Goal: Task Accomplishment & Management: Complete application form

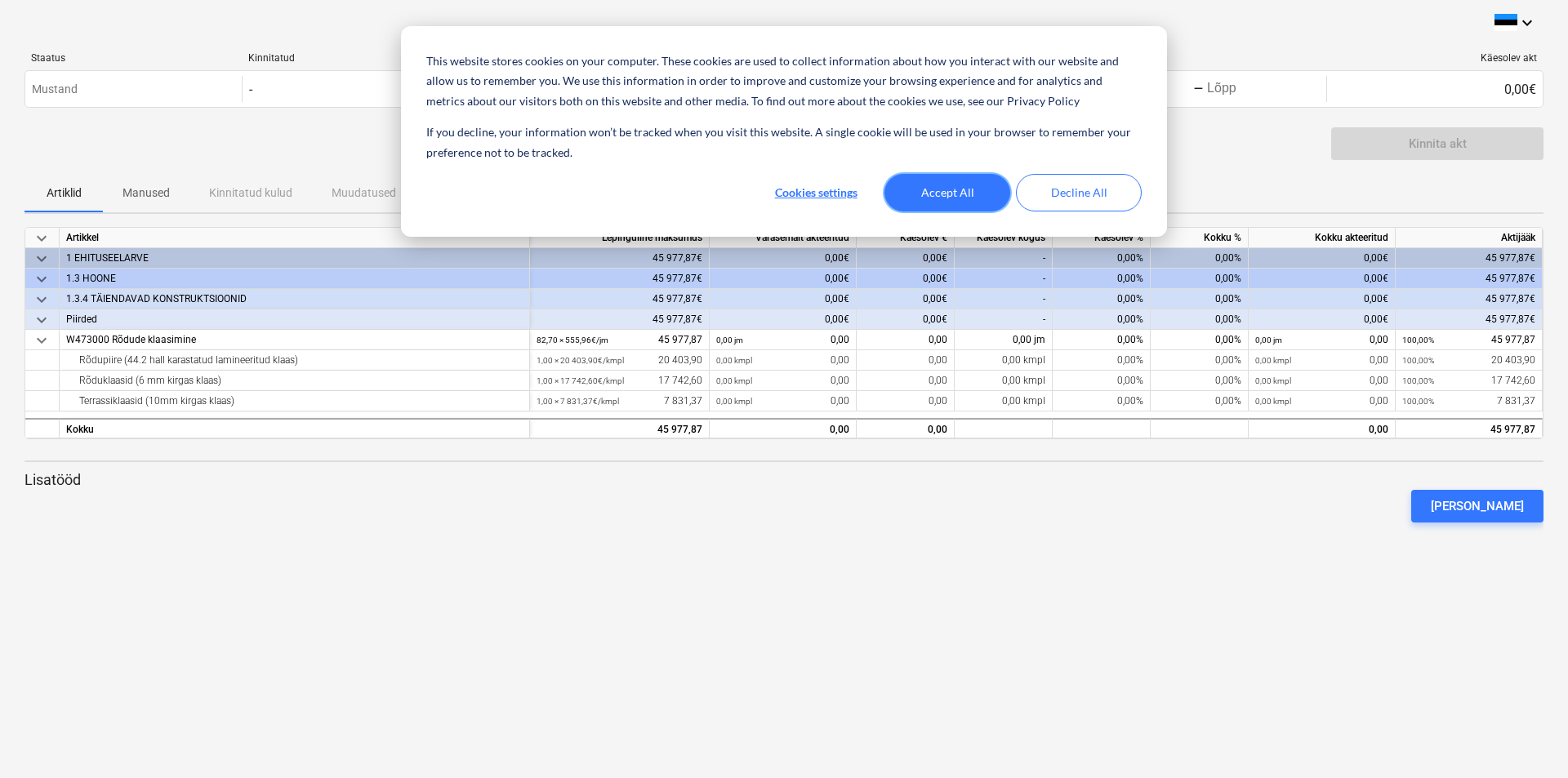
click at [945, 191] on button "Accept All" at bounding box center [947, 193] width 126 height 38
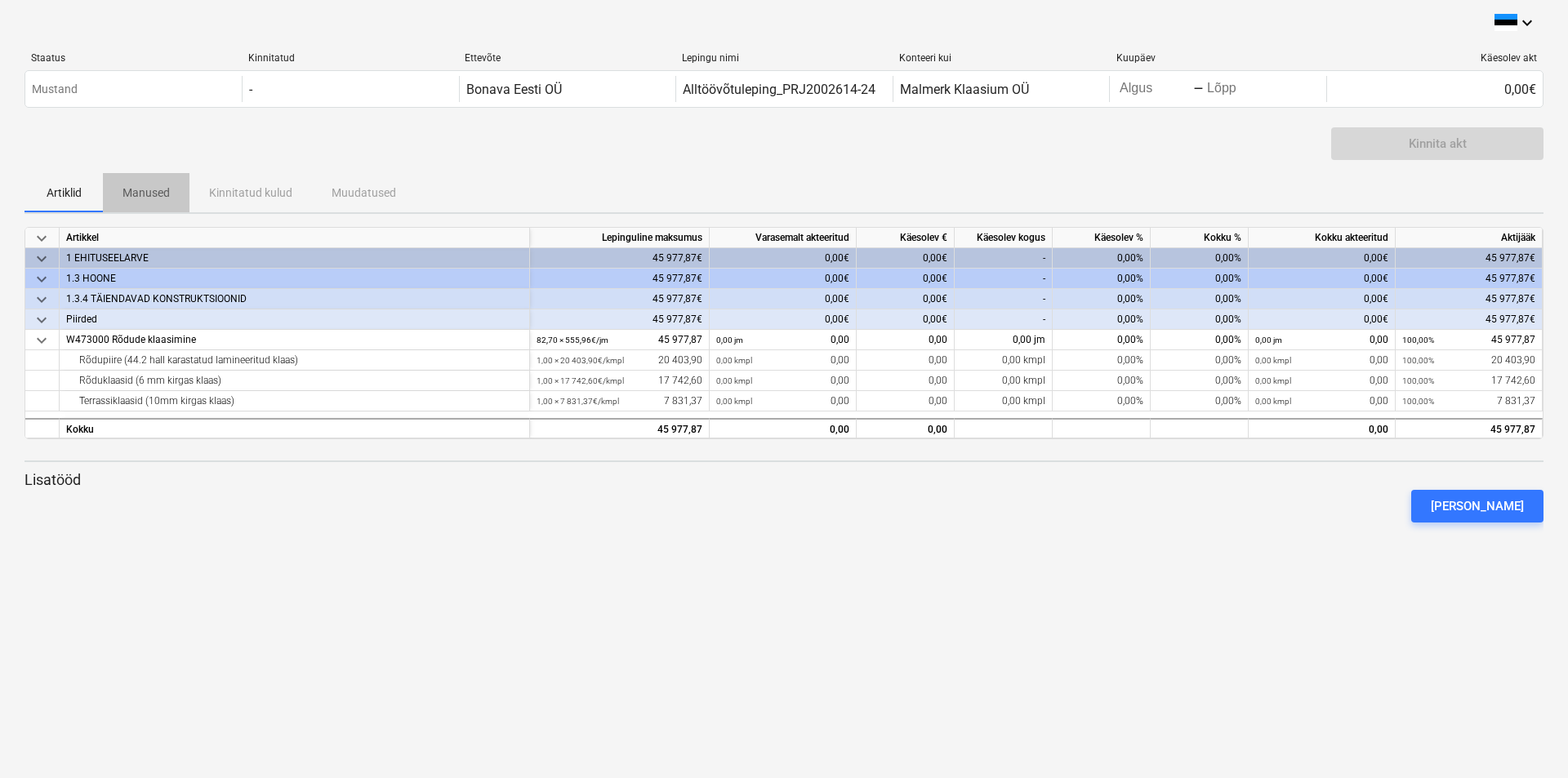
click at [143, 197] on p "Manused" at bounding box center [146, 193] width 47 height 17
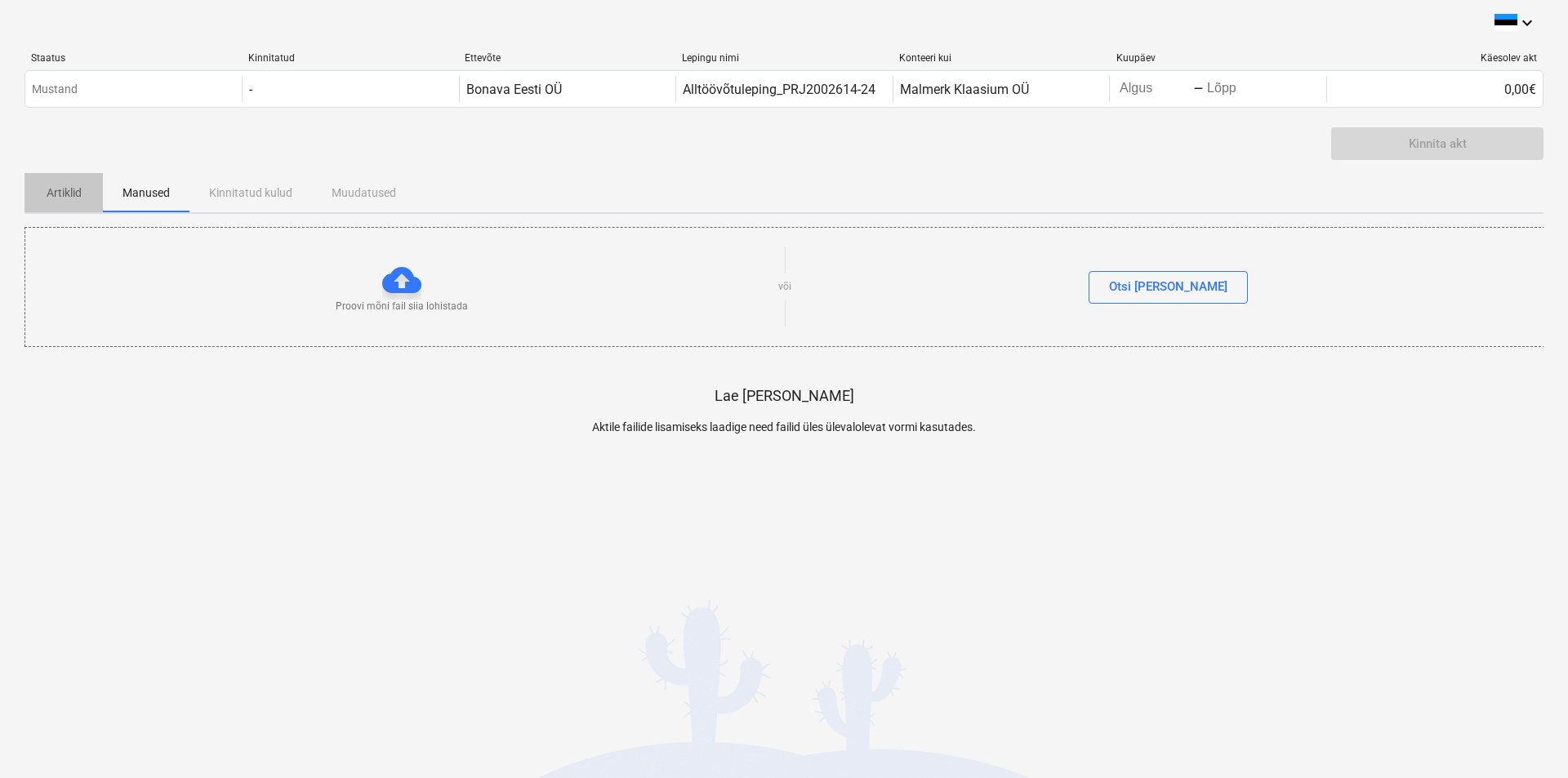
click at [62, 187] on p "Artiklid" at bounding box center [63, 193] width 39 height 17
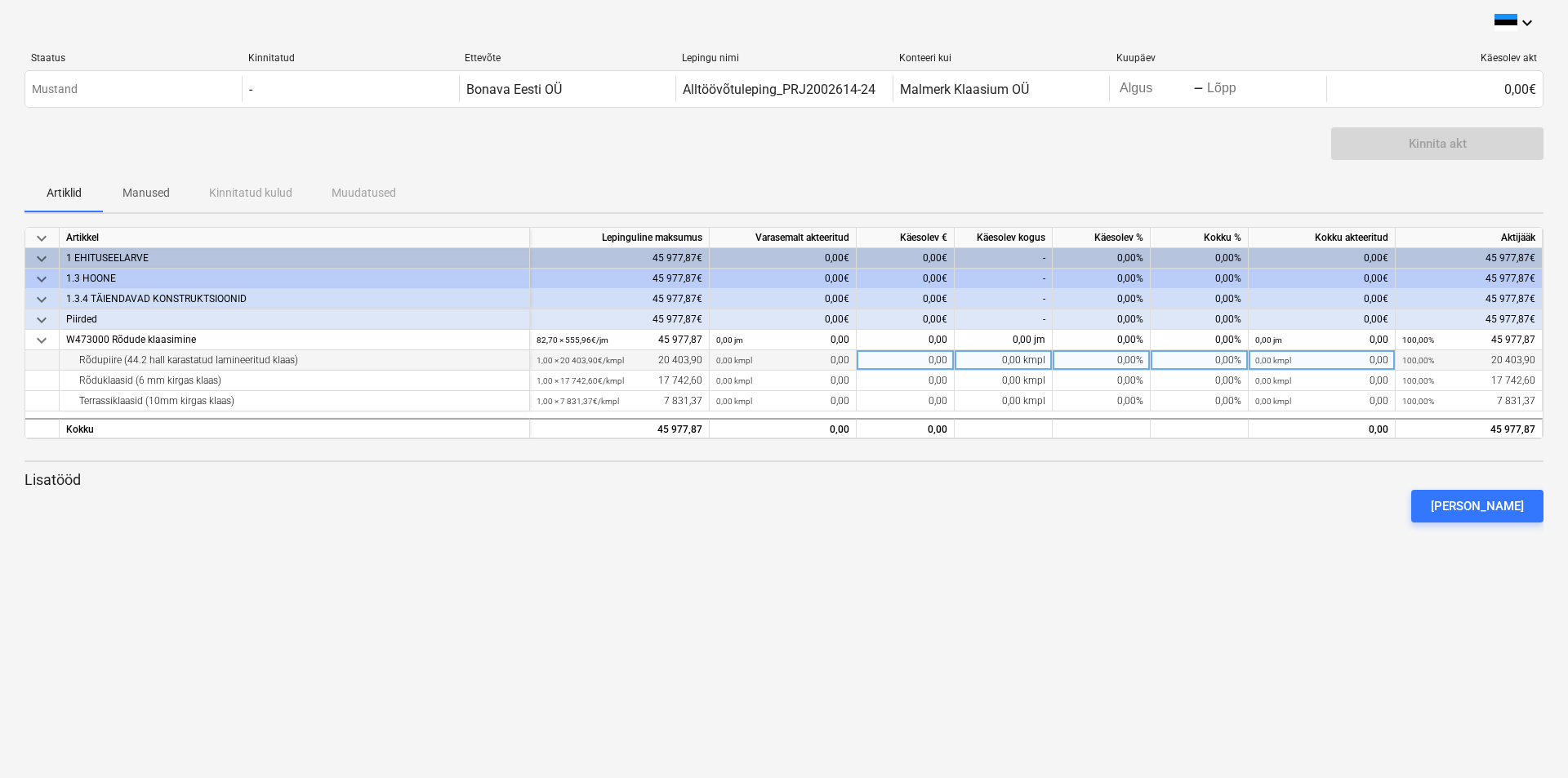
click at [1129, 358] on div "0,00%" at bounding box center [1102, 360] width 98 height 21
type input "50"
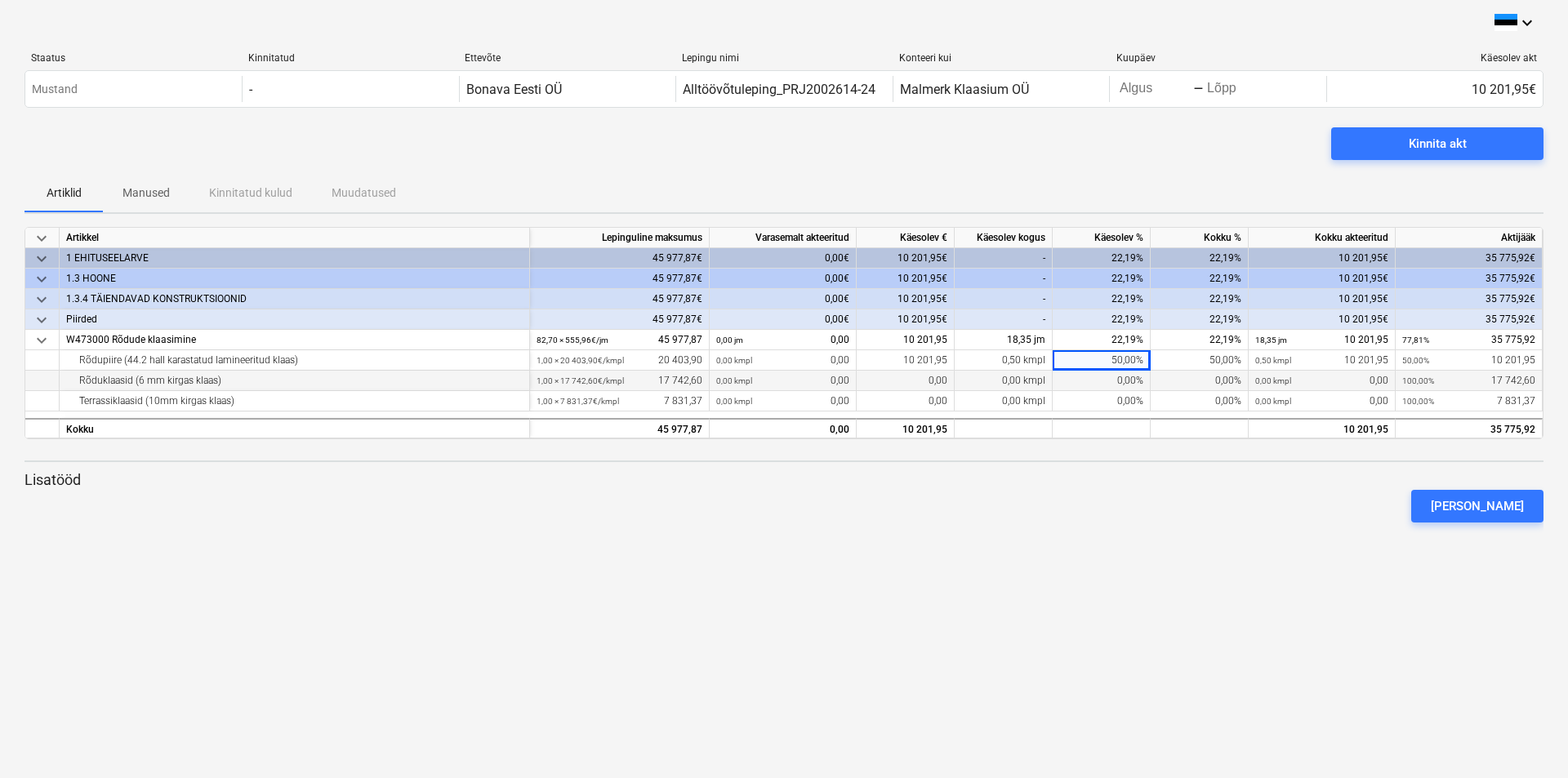
click at [1099, 378] on div "0,00%" at bounding box center [1102, 381] width 98 height 21
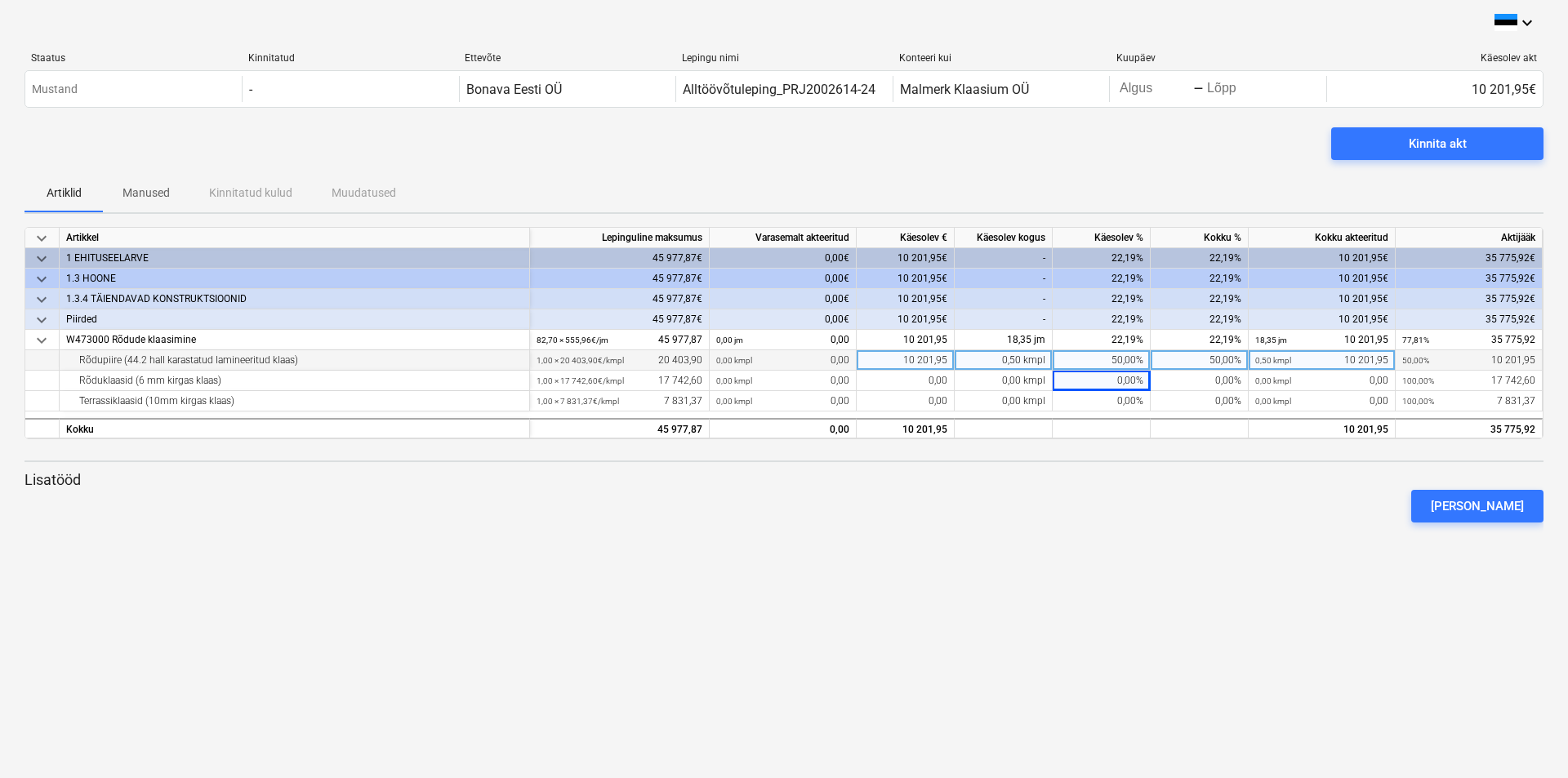
click at [1121, 359] on div "50,00%" at bounding box center [1102, 360] width 98 height 21
type input "60"
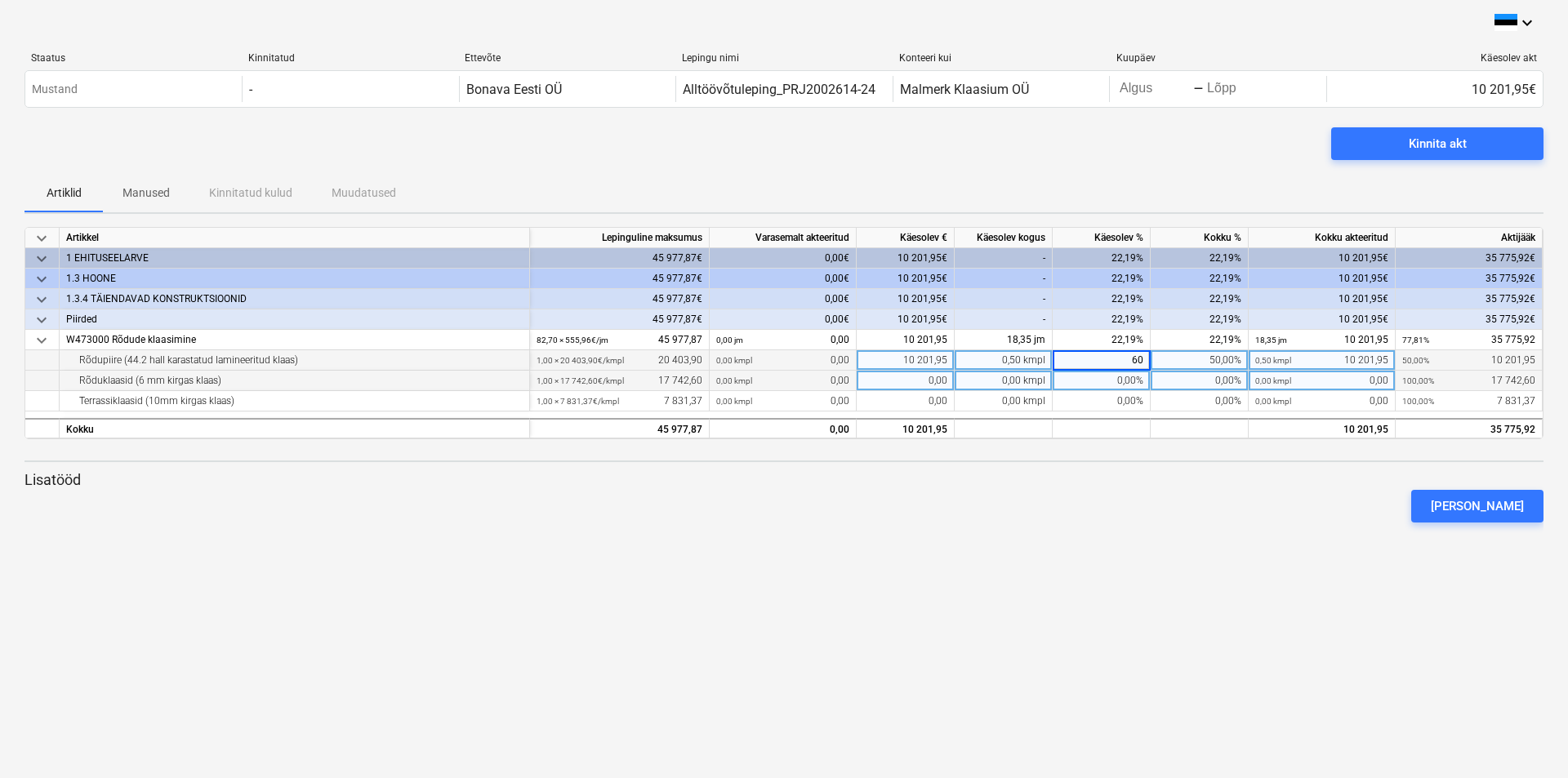
click at [1108, 380] on div "0,00%" at bounding box center [1102, 381] width 98 height 21
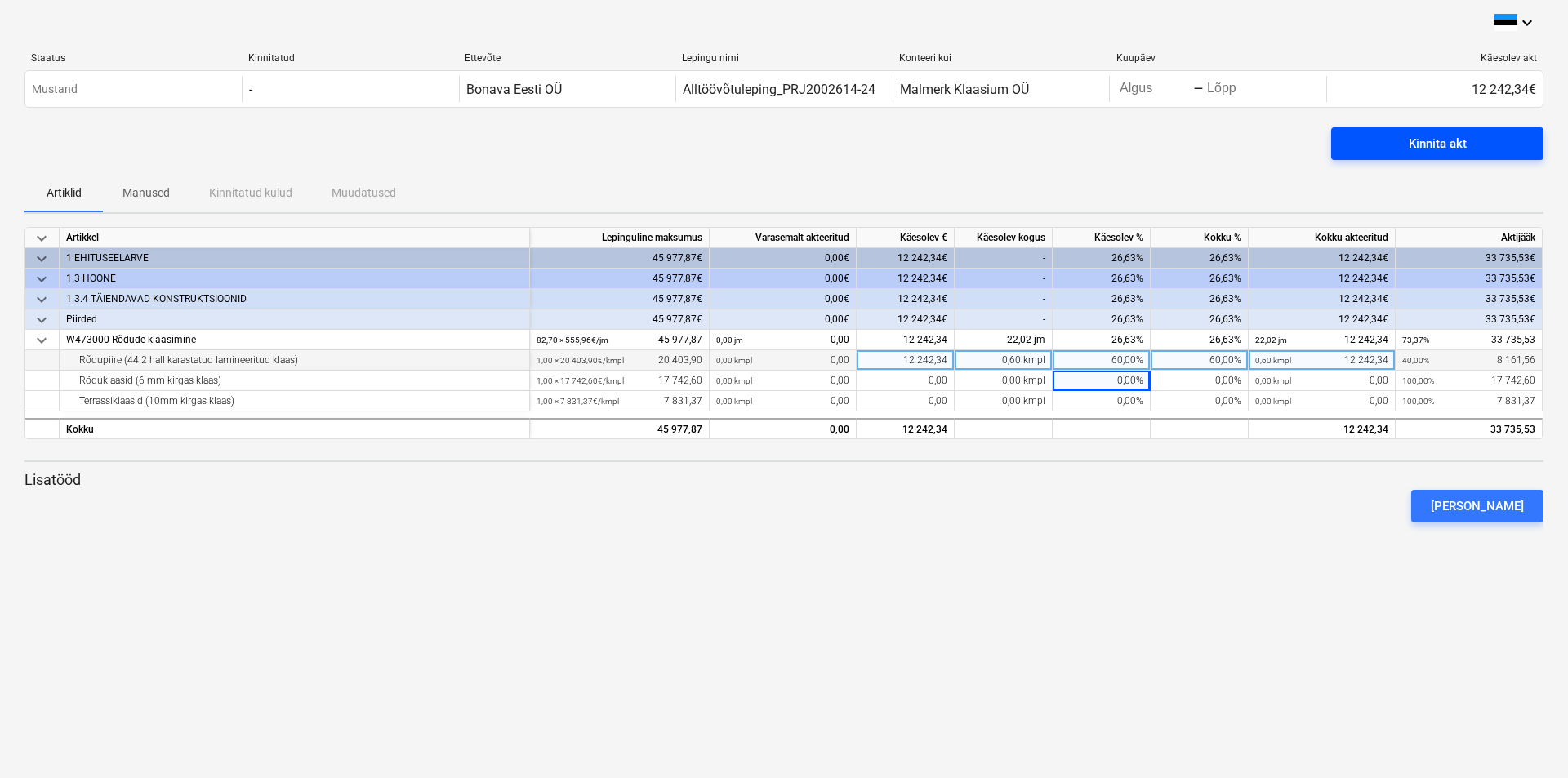
click at [1438, 143] on div "Kinnita akt" at bounding box center [1438, 144] width 58 height 21
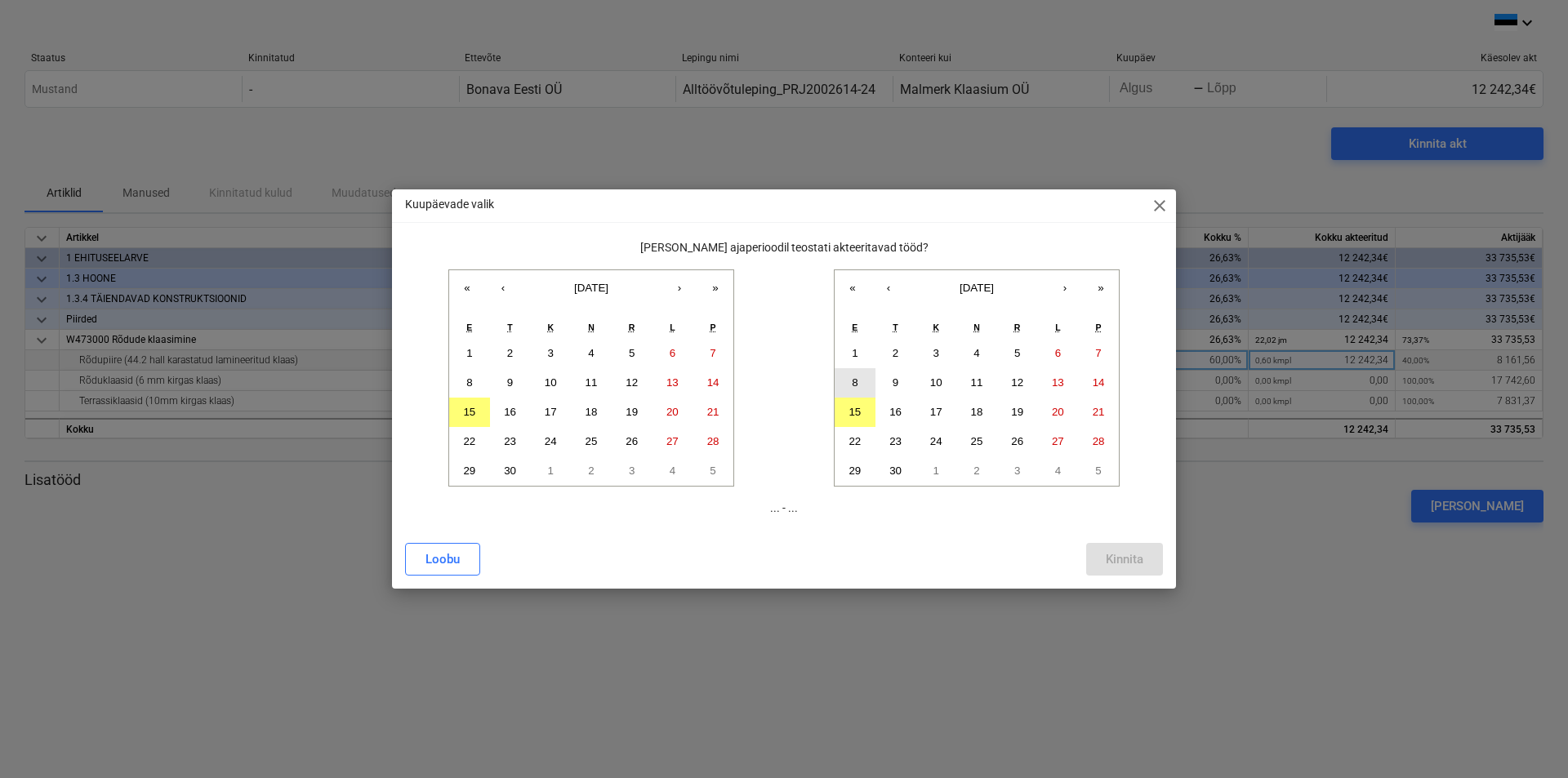
click at [858, 378] on abbr "8" at bounding box center [854, 382] width 5 height 13
click at [1019, 384] on abbr "12" at bounding box center [1017, 382] width 13 height 13
click at [855, 382] on abbr "8" at bounding box center [854, 382] width 5 height 13
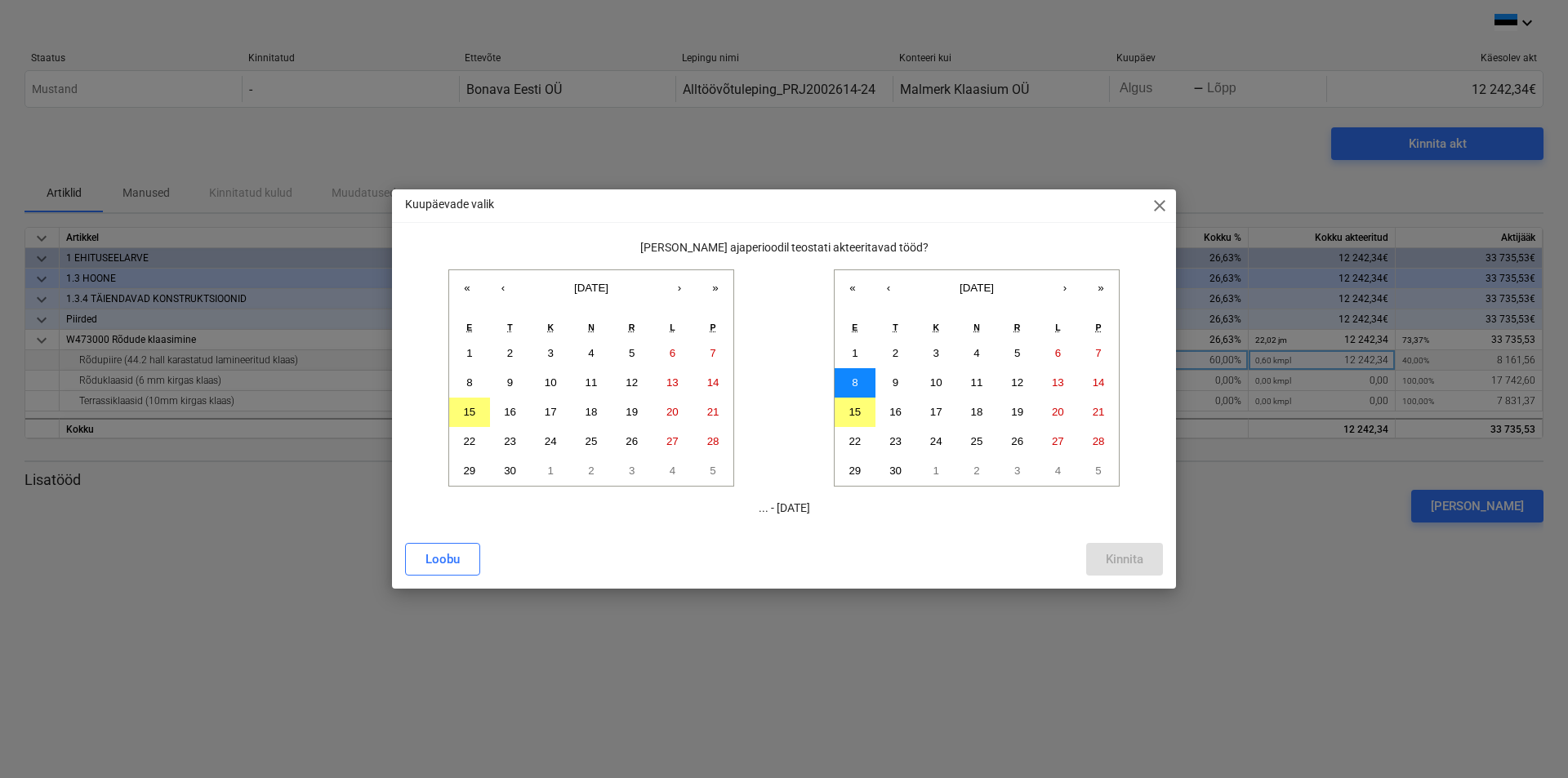
click at [855, 382] on abbr "8" at bounding box center [854, 382] width 5 height 13
click at [1019, 413] on abbr "19" at bounding box center [1017, 412] width 13 height 13
click at [855, 383] on abbr "8" at bounding box center [854, 382] width 5 height 13
click at [460, 555] on button "Loobu" at bounding box center [442, 559] width 75 height 33
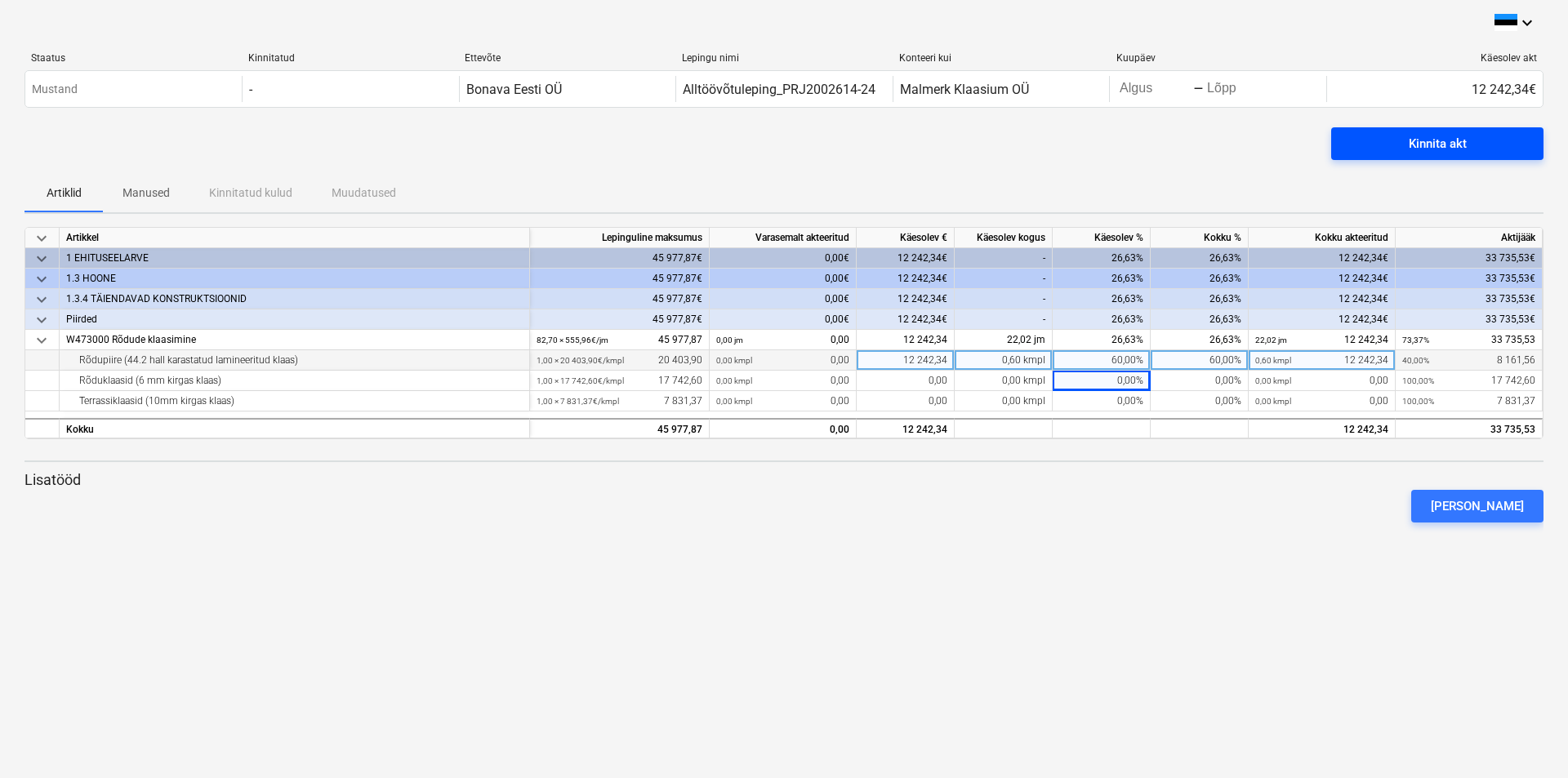
click at [1431, 144] on div "Kinnita akt" at bounding box center [1438, 144] width 58 height 21
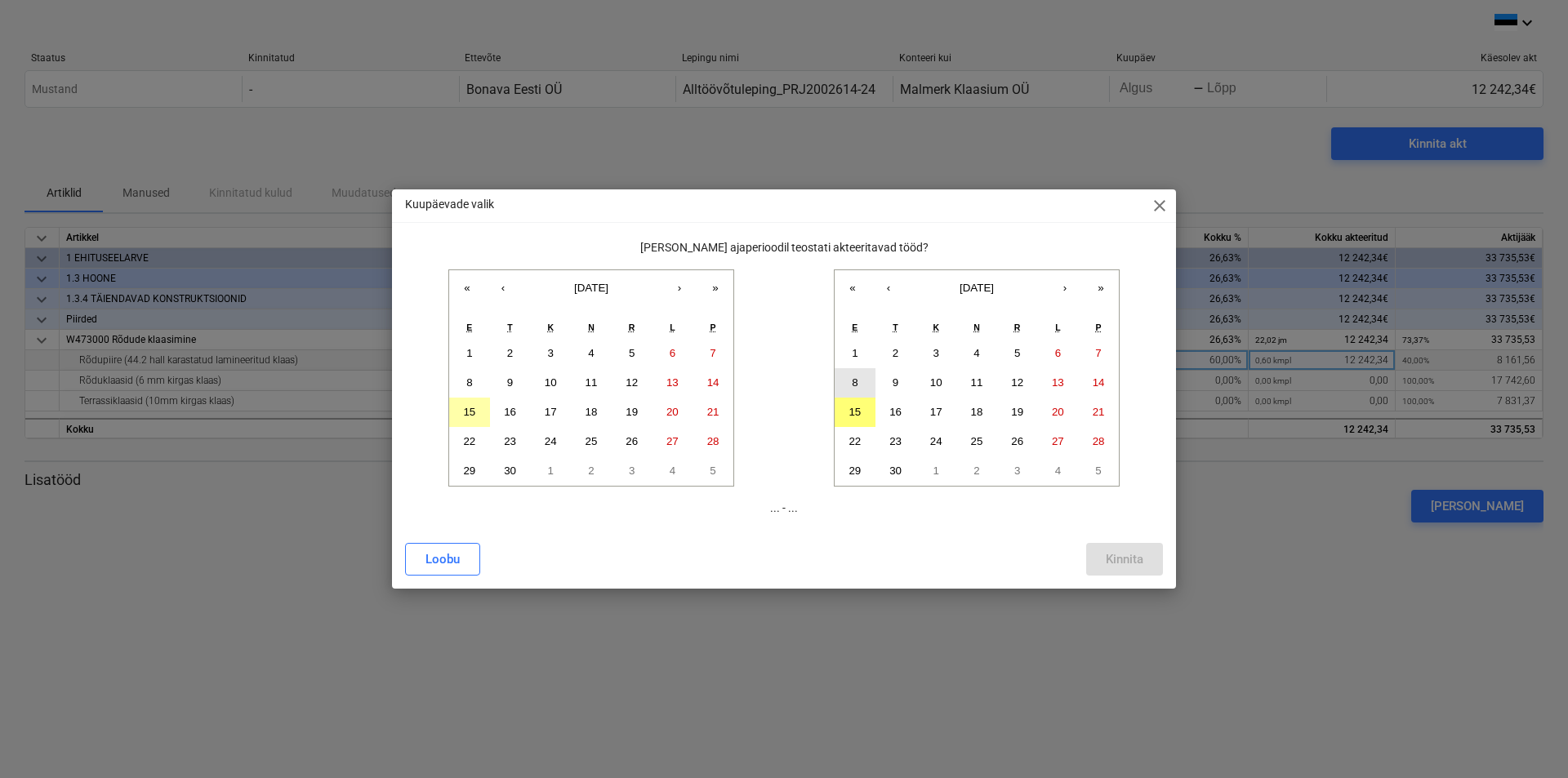
drag, startPoint x: 474, startPoint y: 415, endPoint x: 855, endPoint y: 374, distance: 383.2
click at [855, 374] on div "« ‹ [DATE] › » E T K N R L P 1 2 3 4 5 6 7 8 9 10 11 12 13 14 15 16 17 18 19 20…" at bounding box center [784, 378] width 758 height 217
click at [855, 374] on button "8" at bounding box center [855, 382] width 41 height 29
click at [1017, 412] on abbr "19" at bounding box center [1017, 412] width 13 height 13
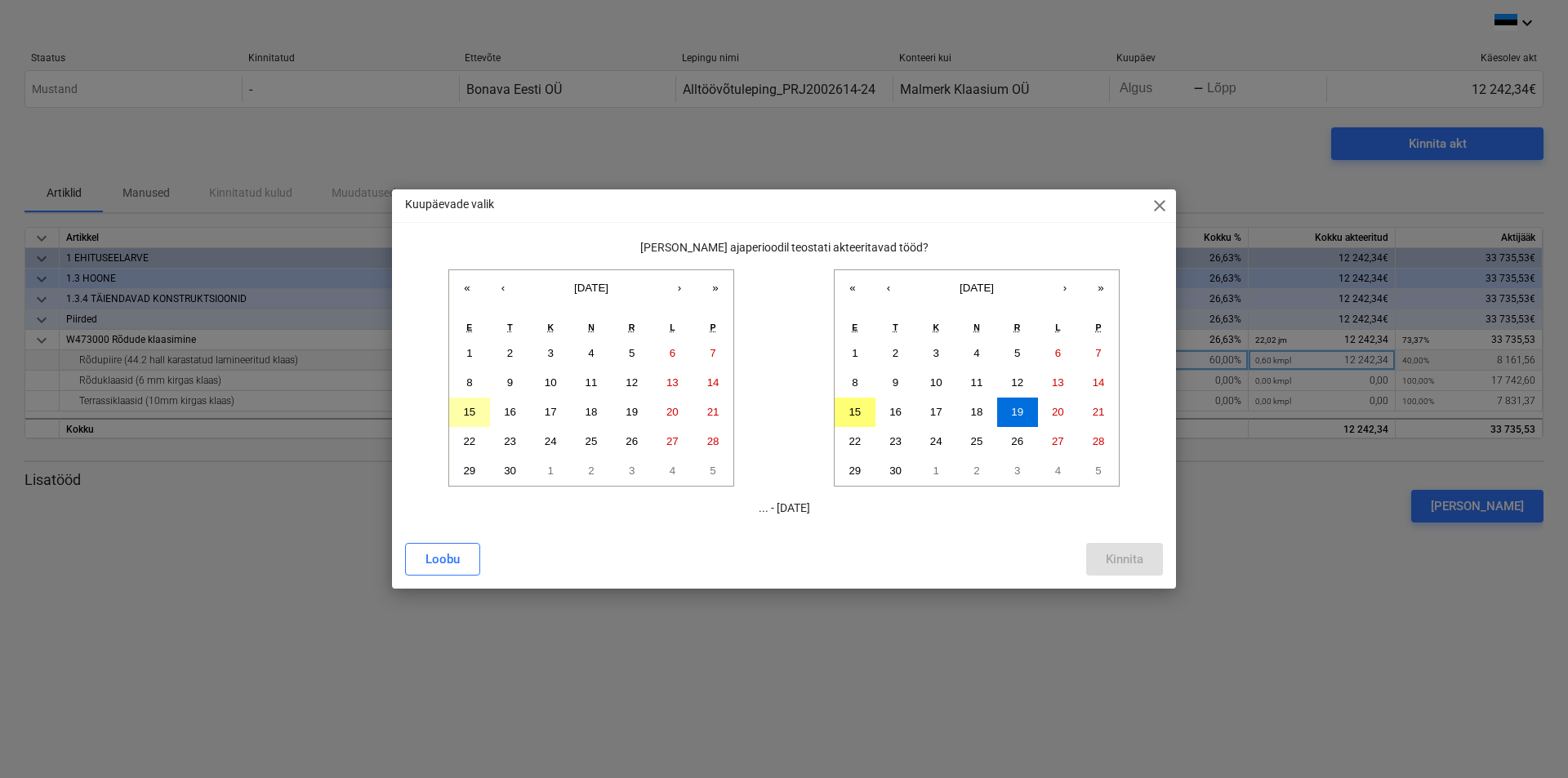
click at [465, 411] on abbr "15" at bounding box center [469, 412] width 13 height 13
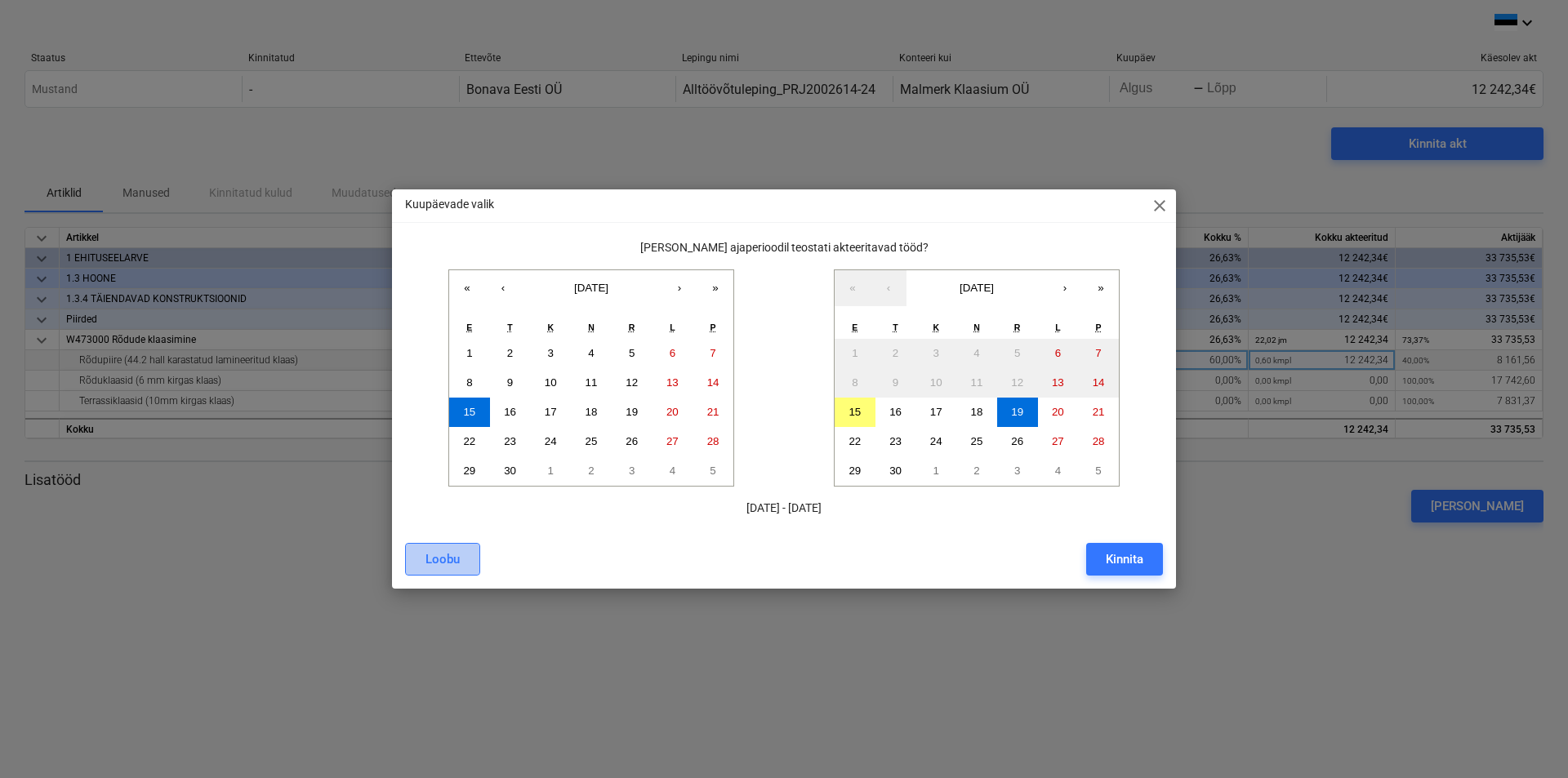
click at [445, 552] on div "Loobu" at bounding box center [442, 559] width 34 height 21
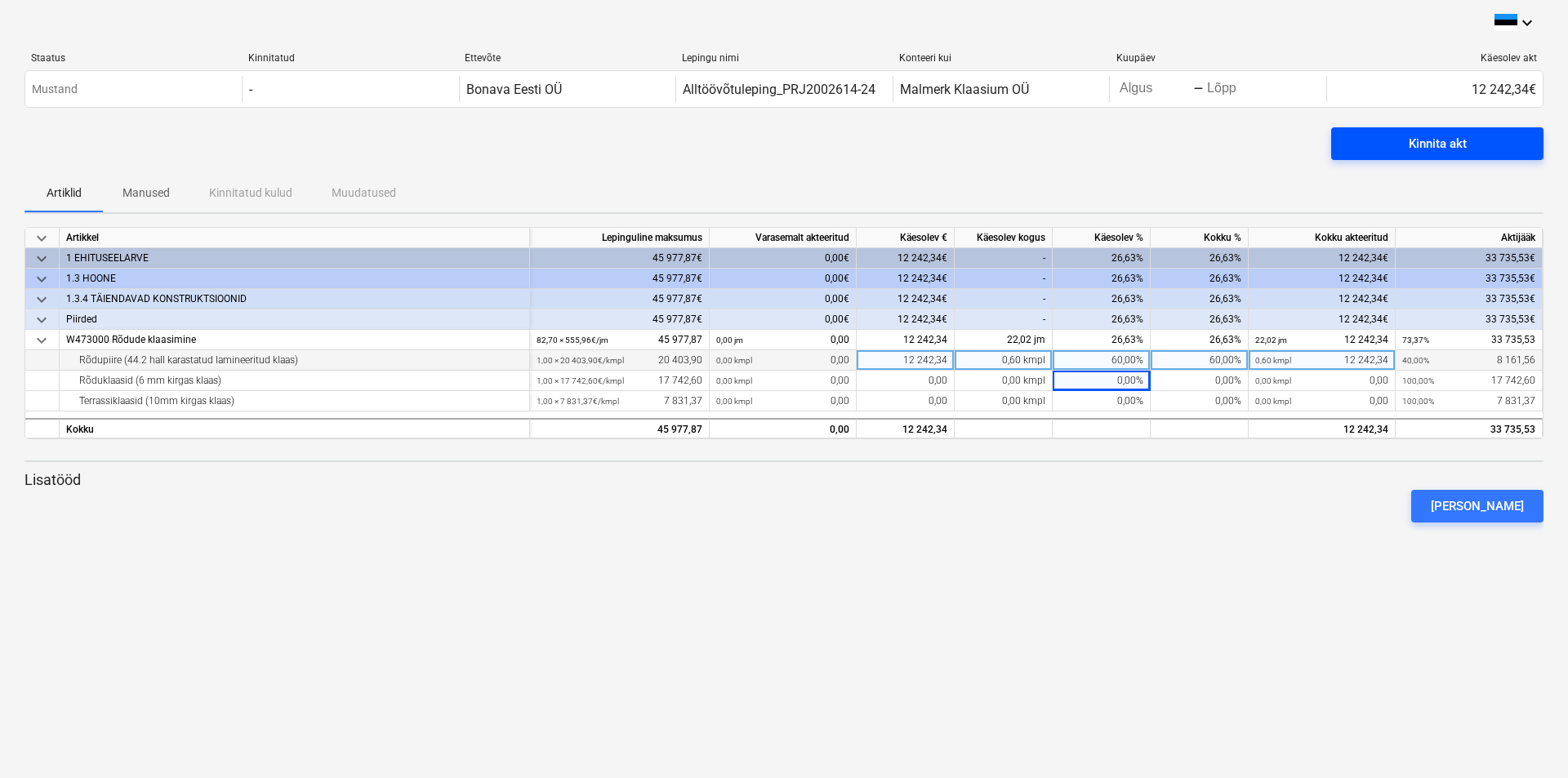
click at [1364, 142] on span "Kinnita akt" at bounding box center [1438, 144] width 173 height 21
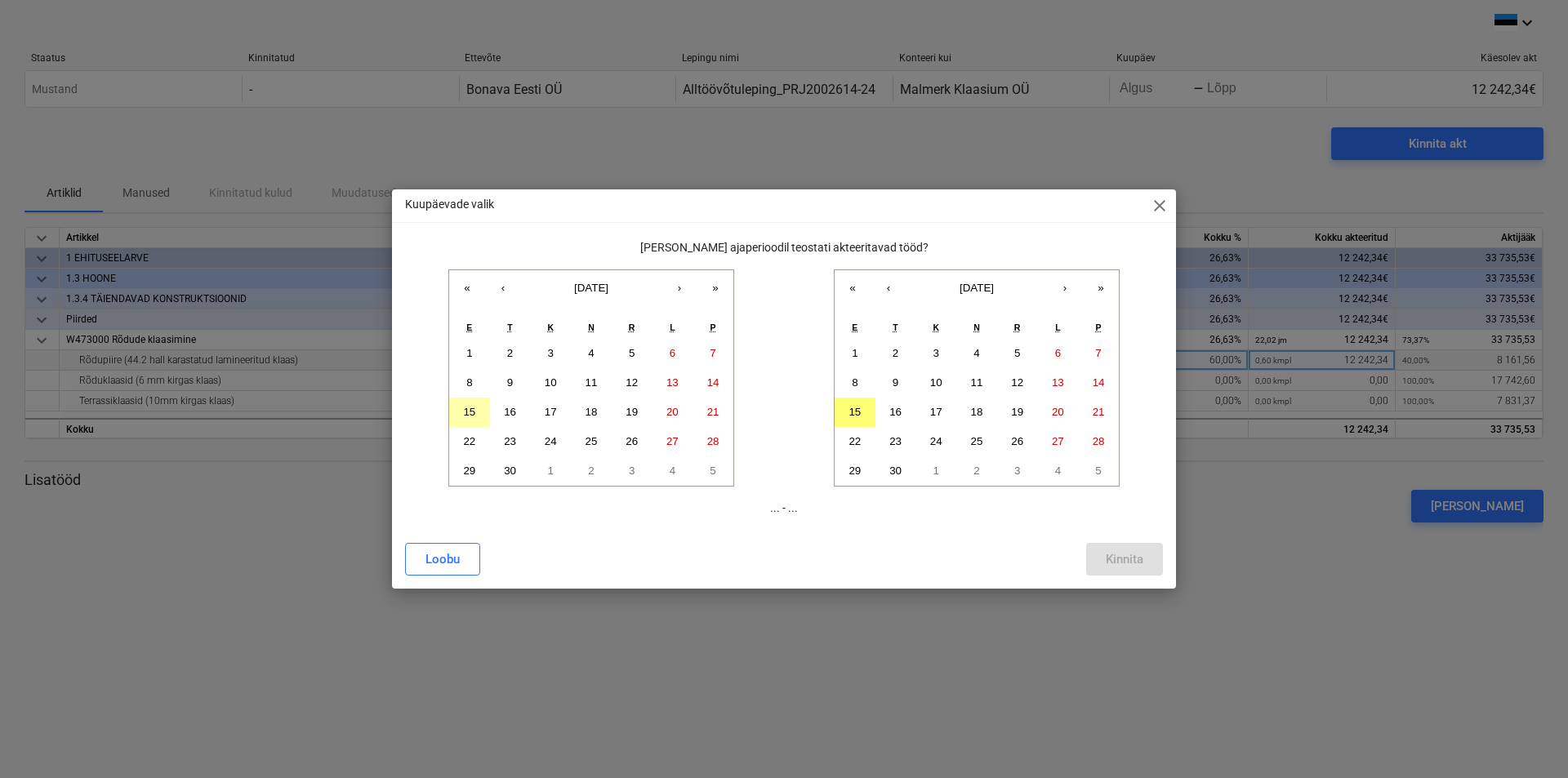
click at [470, 413] on abbr "15" at bounding box center [469, 412] width 13 height 13
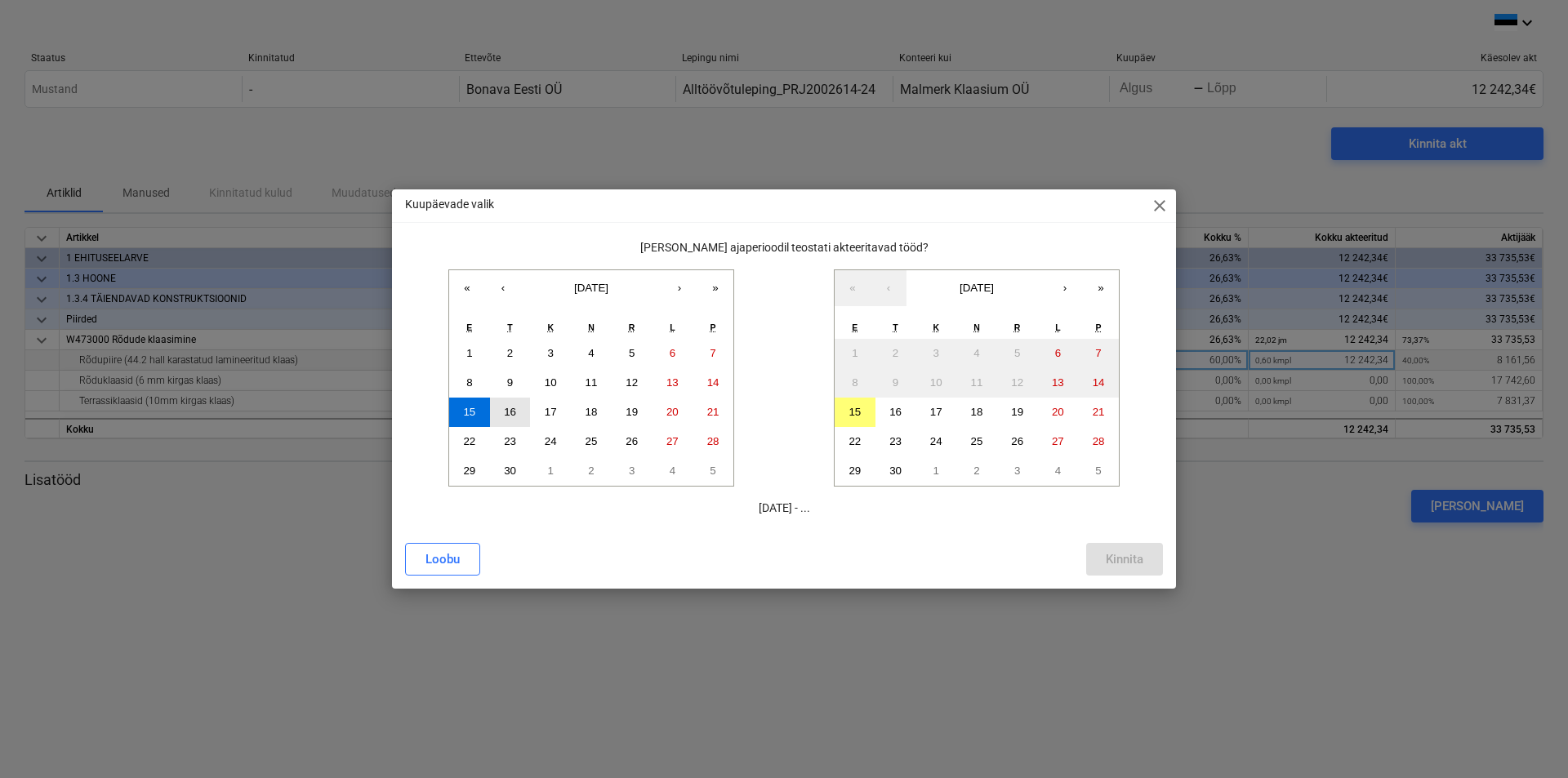
click at [507, 411] on abbr "16" at bounding box center [510, 412] width 13 height 13
click at [469, 440] on abbr "22" at bounding box center [469, 441] width 13 height 13
click at [509, 467] on abbr "30" at bounding box center [510, 471] width 13 height 13
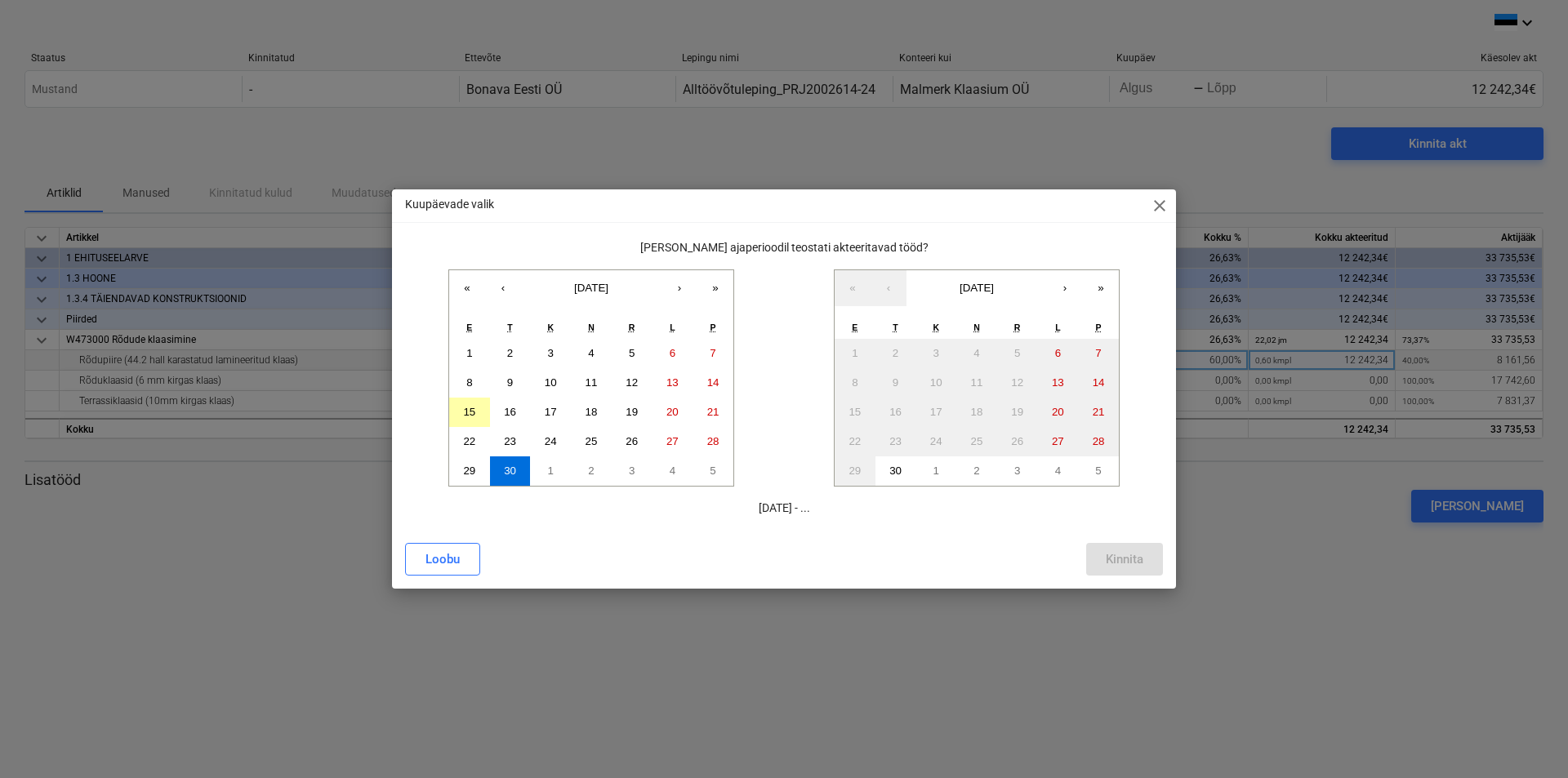
drag, startPoint x: 468, startPoint y: 408, endPoint x: 474, endPoint y: 414, distance: 8.5
click at [471, 413] on abbr "15" at bounding box center [469, 412] width 13 height 13
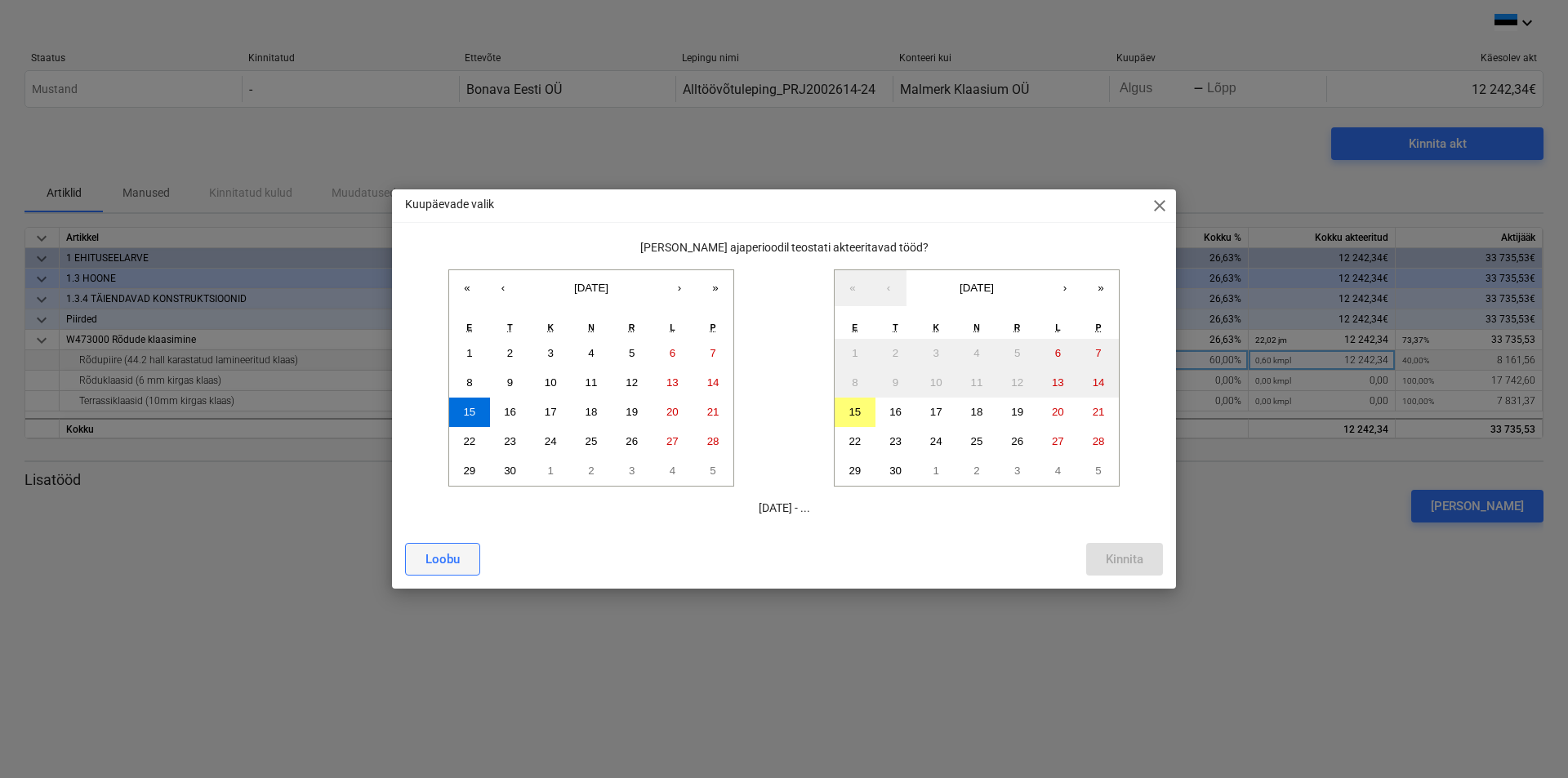
click at [454, 554] on div "Loobu" at bounding box center [442, 559] width 34 height 21
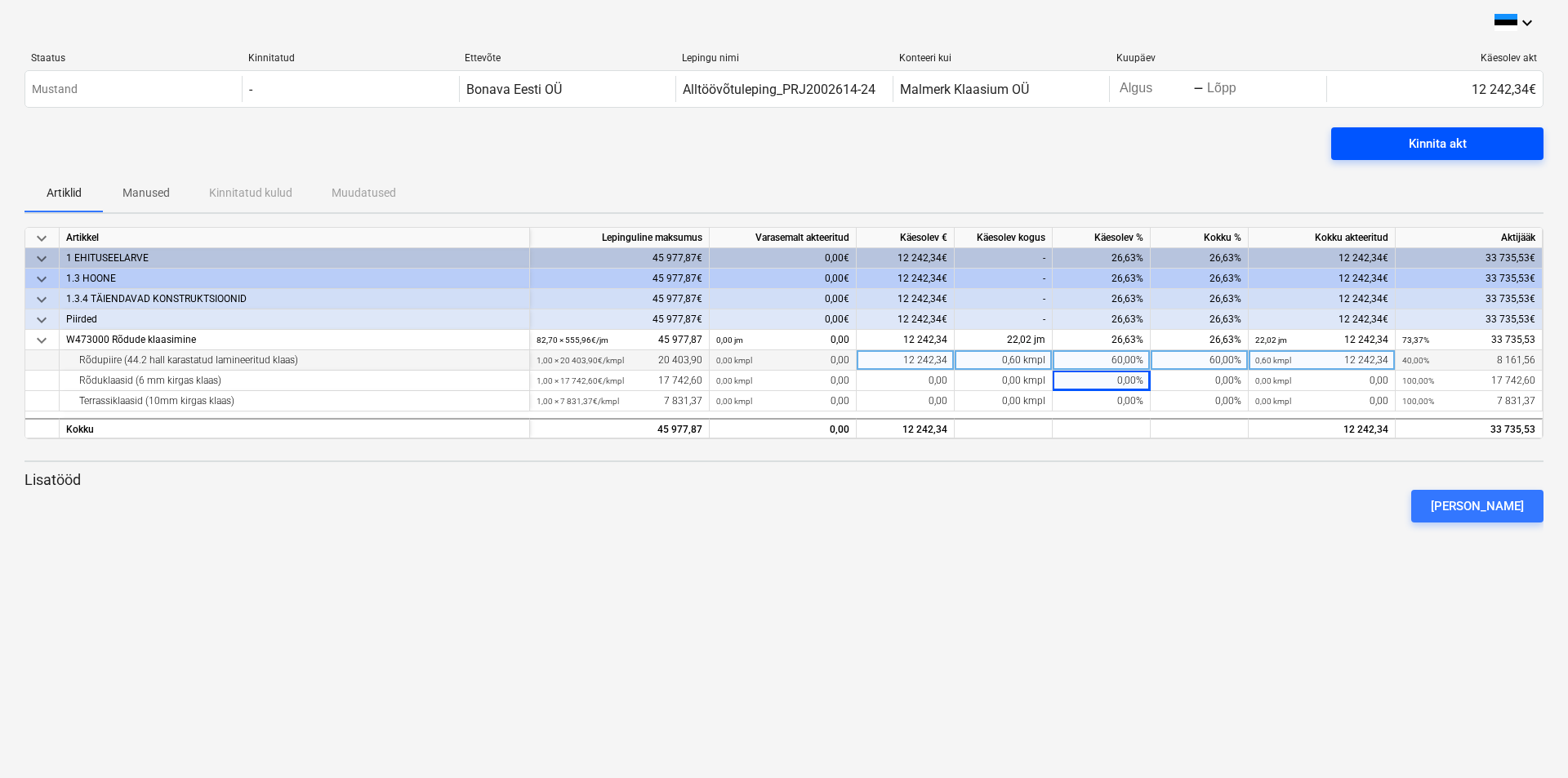
click at [1403, 140] on span "Kinnita akt" at bounding box center [1438, 144] width 173 height 21
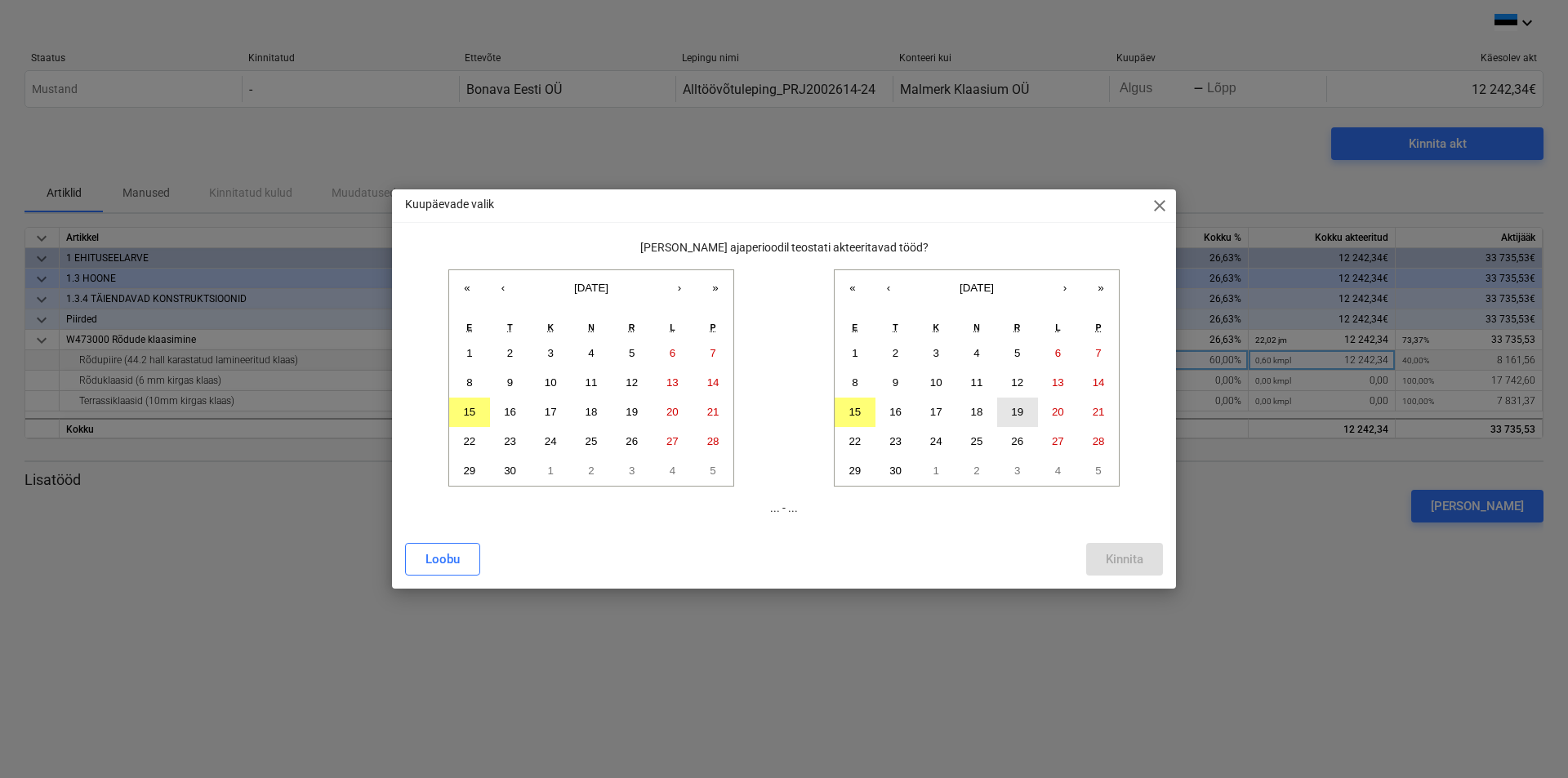
click at [1019, 415] on abbr "19" at bounding box center [1017, 412] width 13 height 13
click at [458, 554] on div "Loobu" at bounding box center [442, 559] width 34 height 21
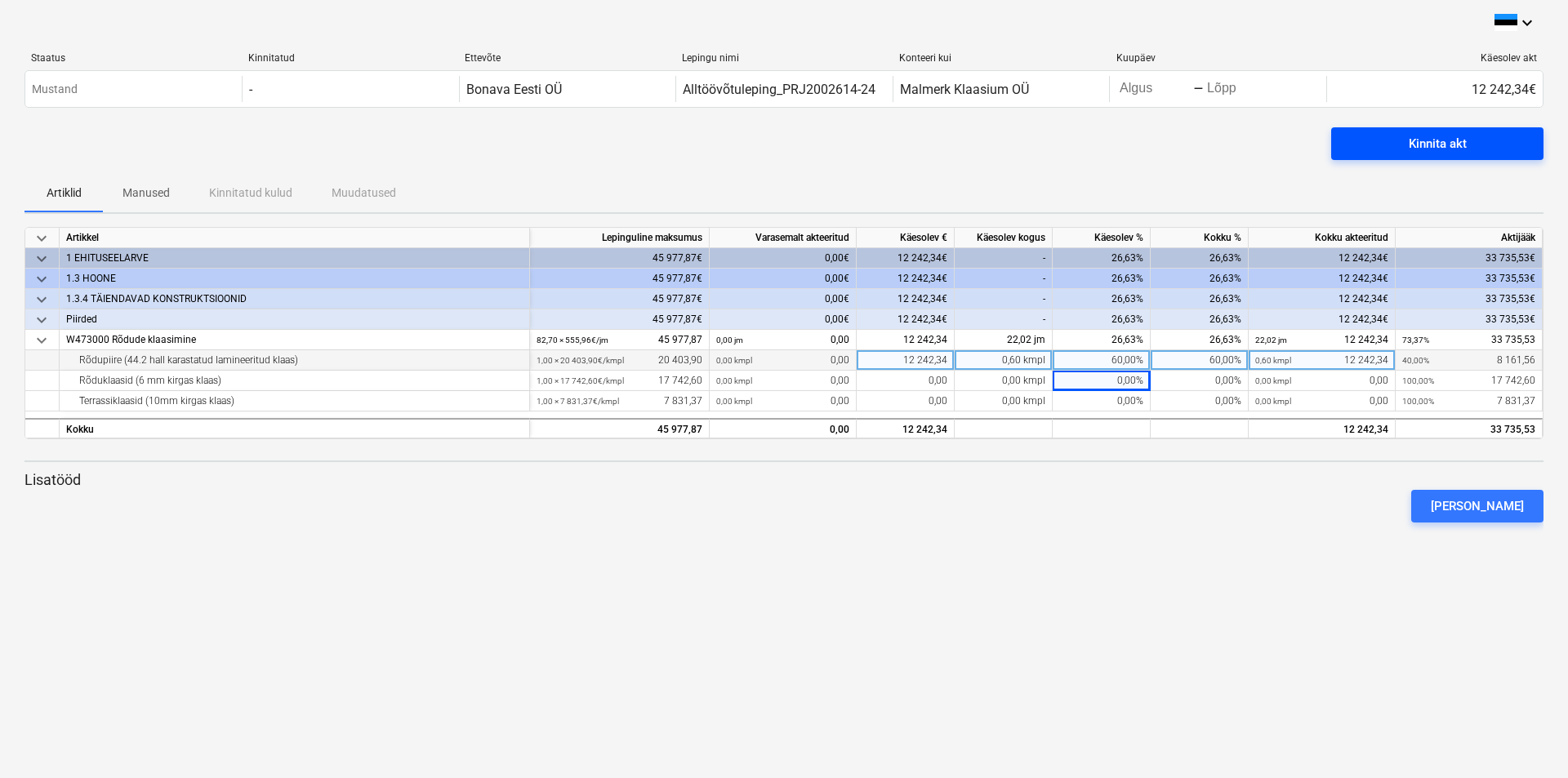
click at [1363, 133] on span "Kinnita akt" at bounding box center [1438, 144] width 173 height 21
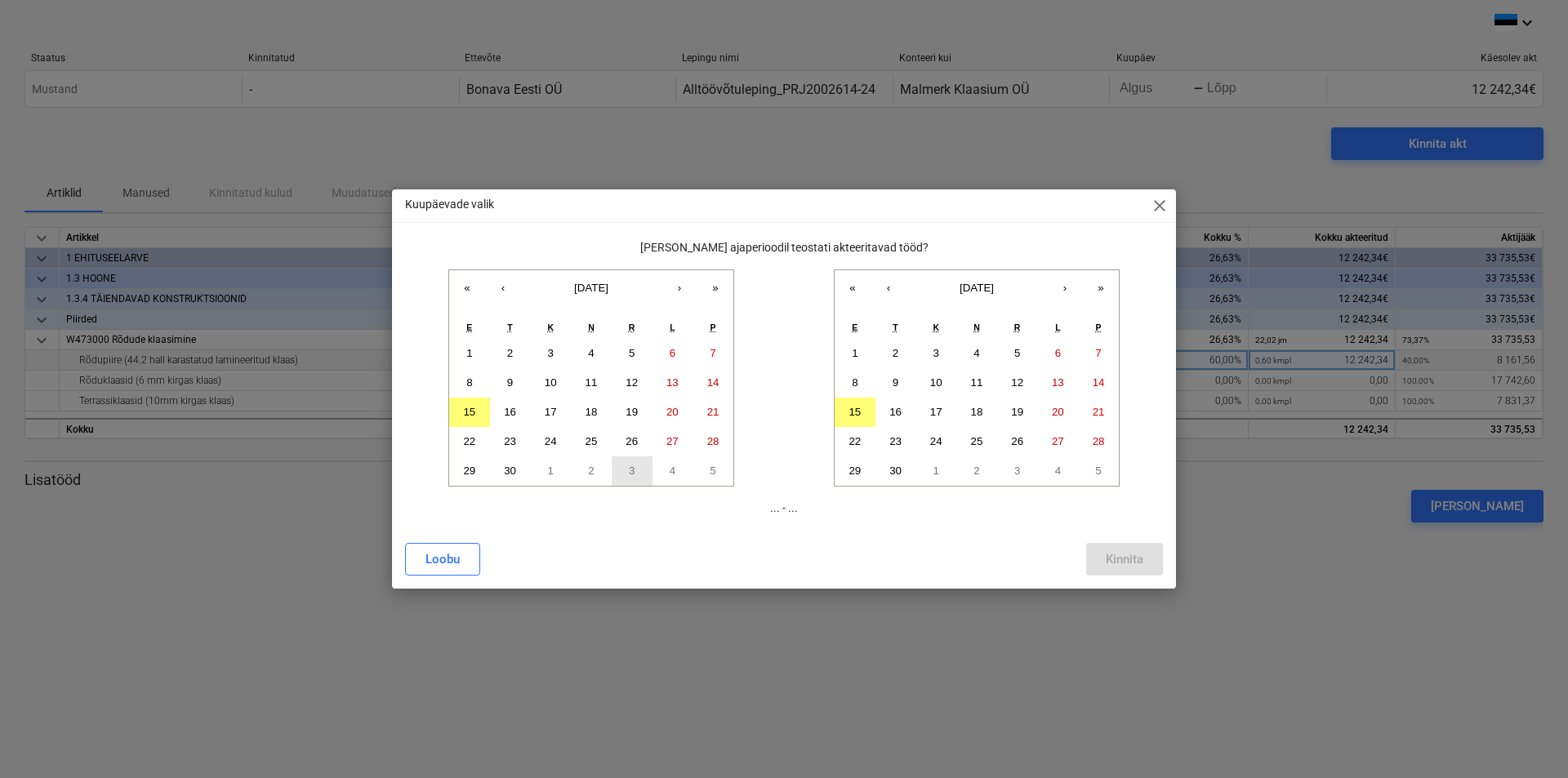
click at [634, 470] on abbr "3" at bounding box center [632, 471] width 5 height 13
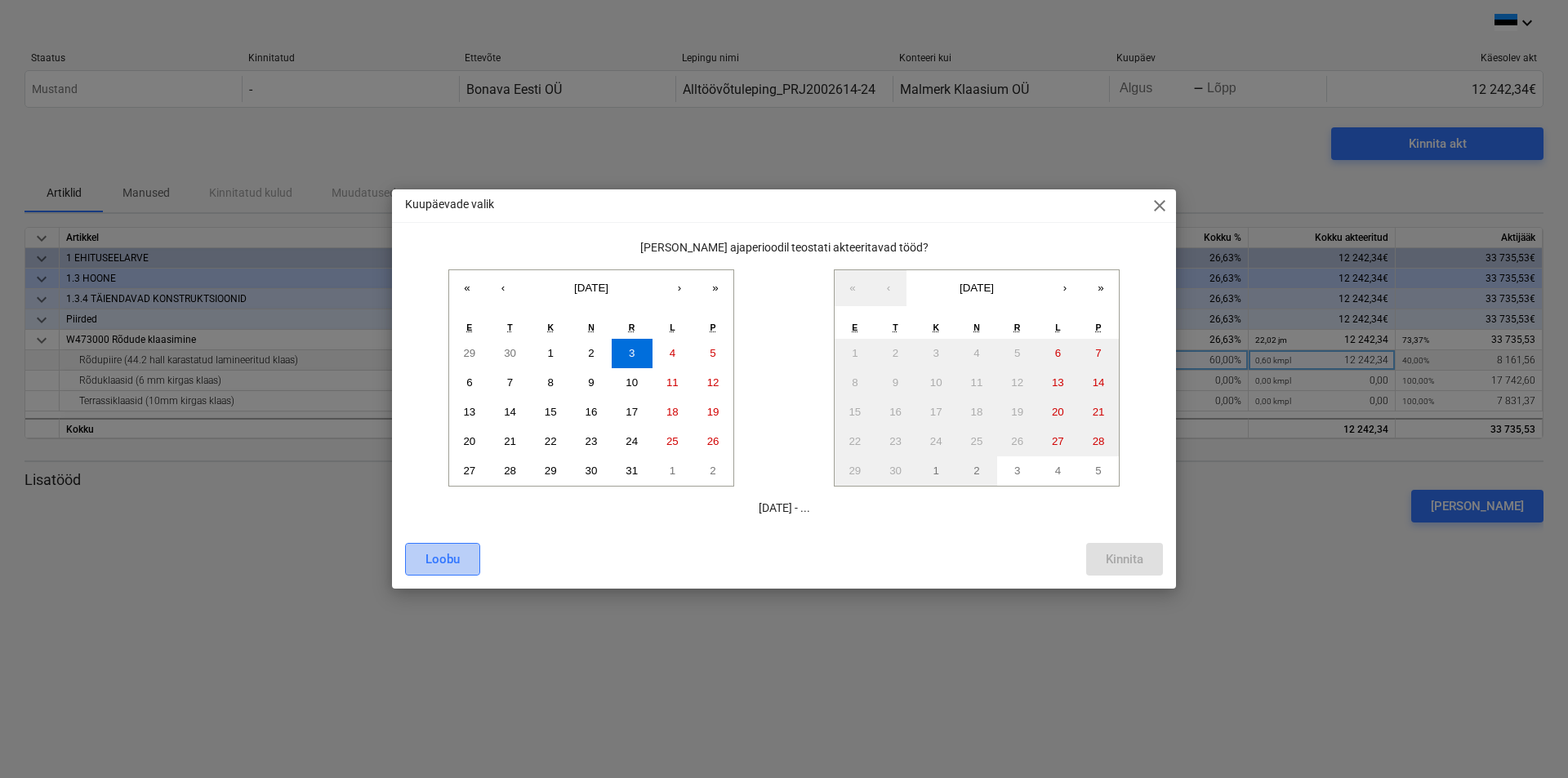
click at [440, 560] on div "Loobu" at bounding box center [442, 559] width 34 height 21
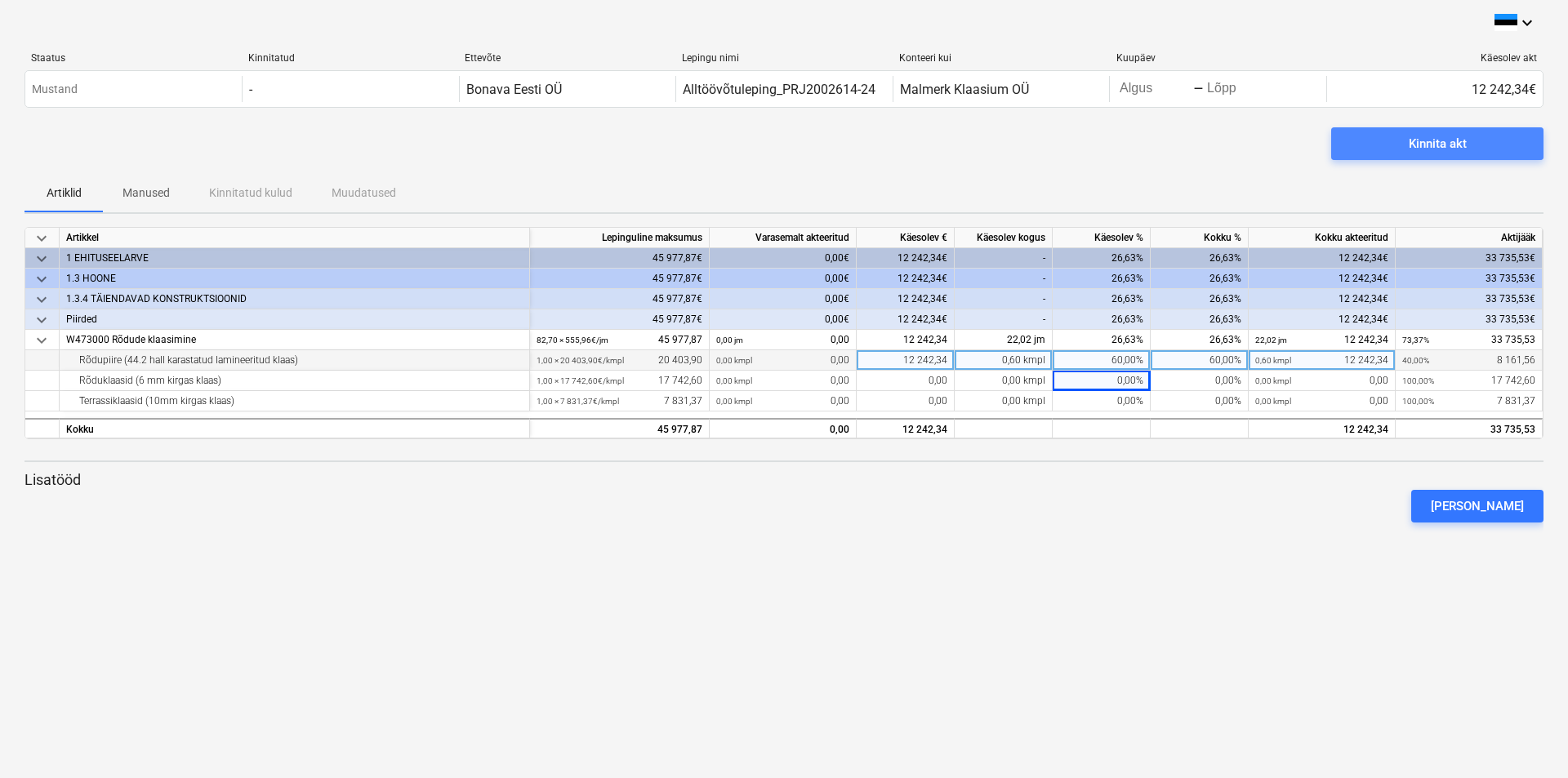
click at [1359, 148] on span "Kinnita akt" at bounding box center [1438, 144] width 173 height 21
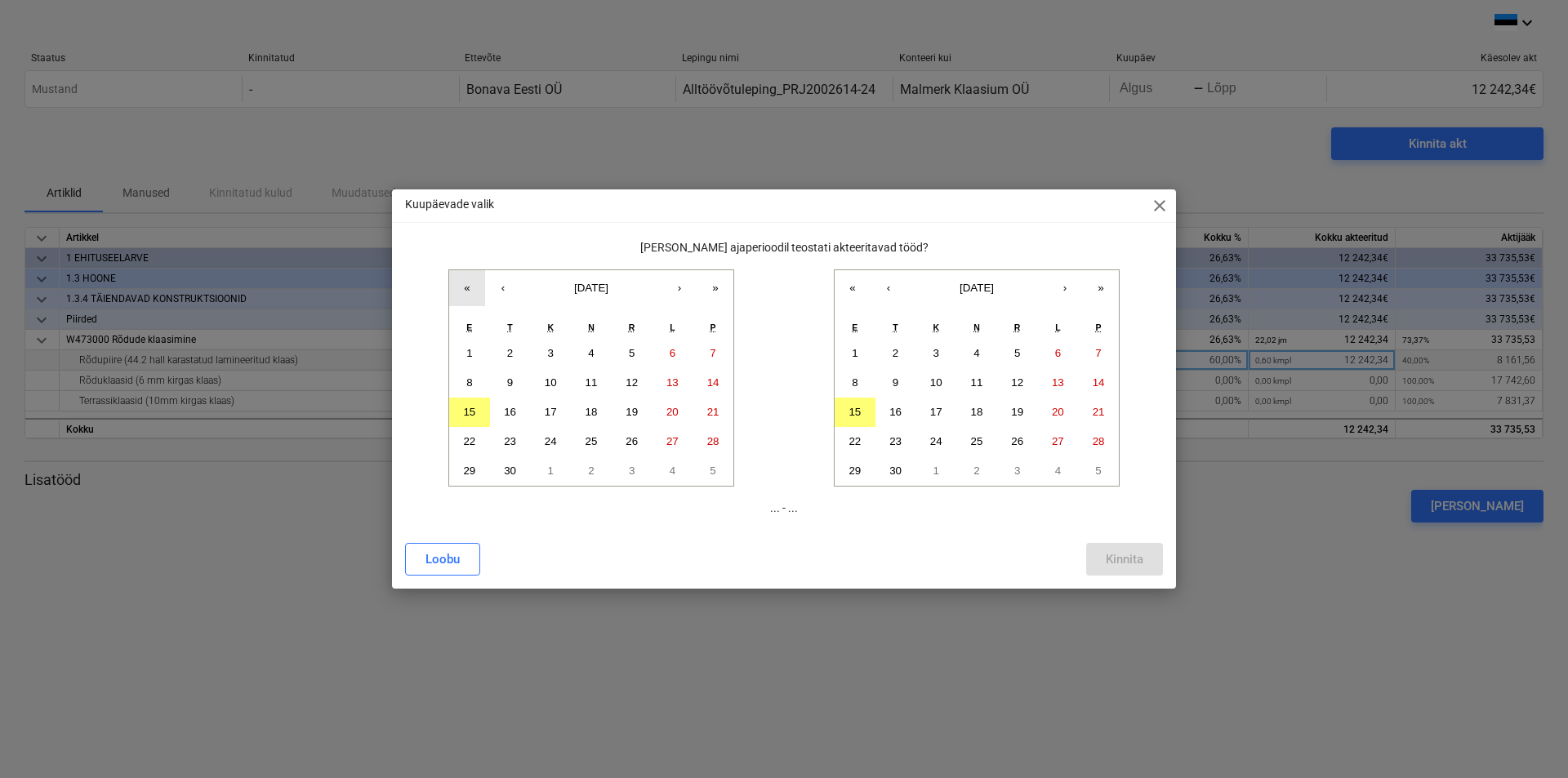
click at [470, 285] on button "«" at bounding box center [467, 289] width 36 height 36
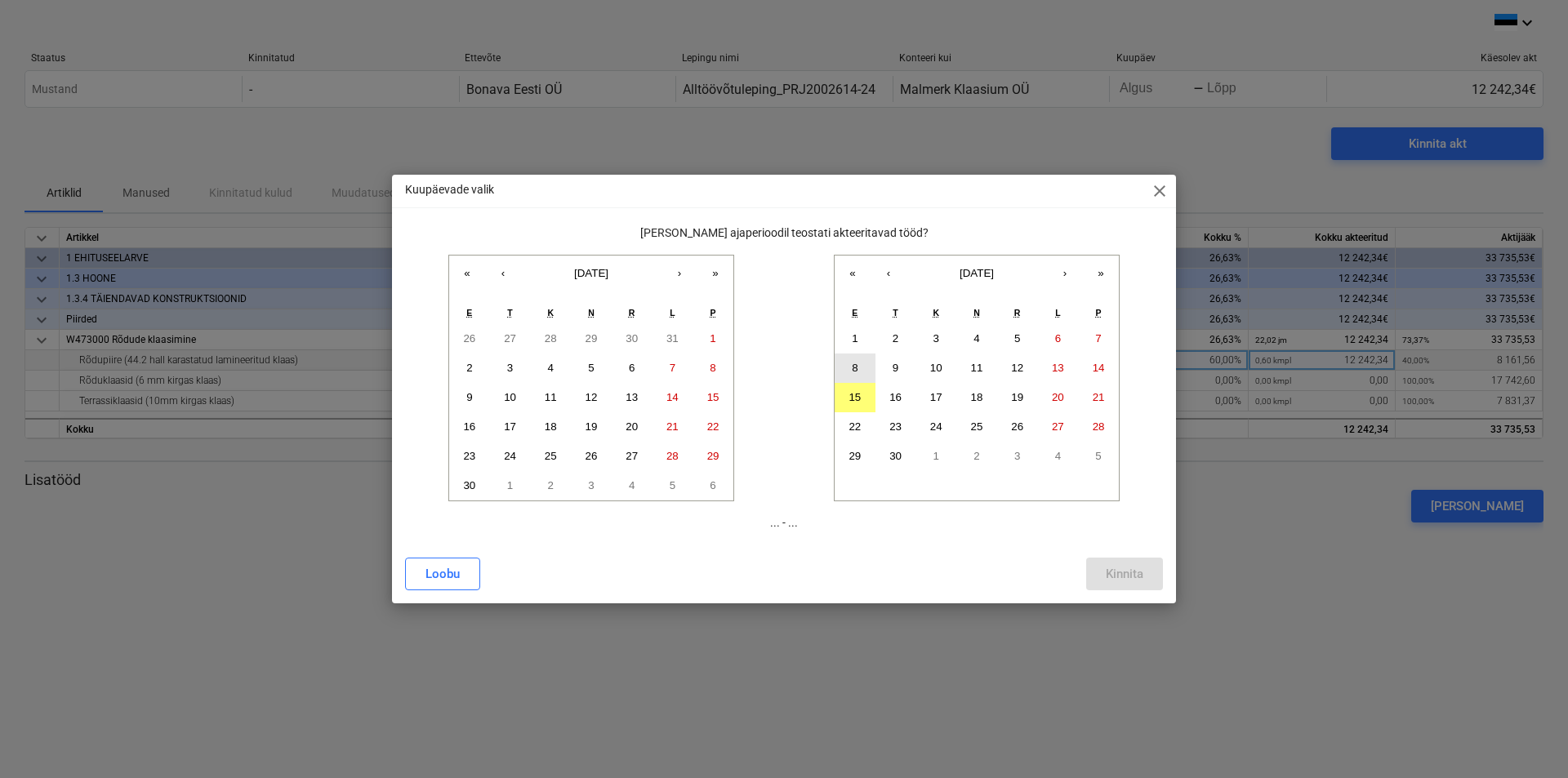
click at [857, 363] on abbr "8" at bounding box center [854, 368] width 5 height 13
click at [1018, 396] on abbr "19" at bounding box center [1017, 397] width 13 height 13
click at [850, 365] on button "8" at bounding box center [855, 368] width 41 height 29
click at [857, 390] on button "15" at bounding box center [855, 397] width 41 height 29
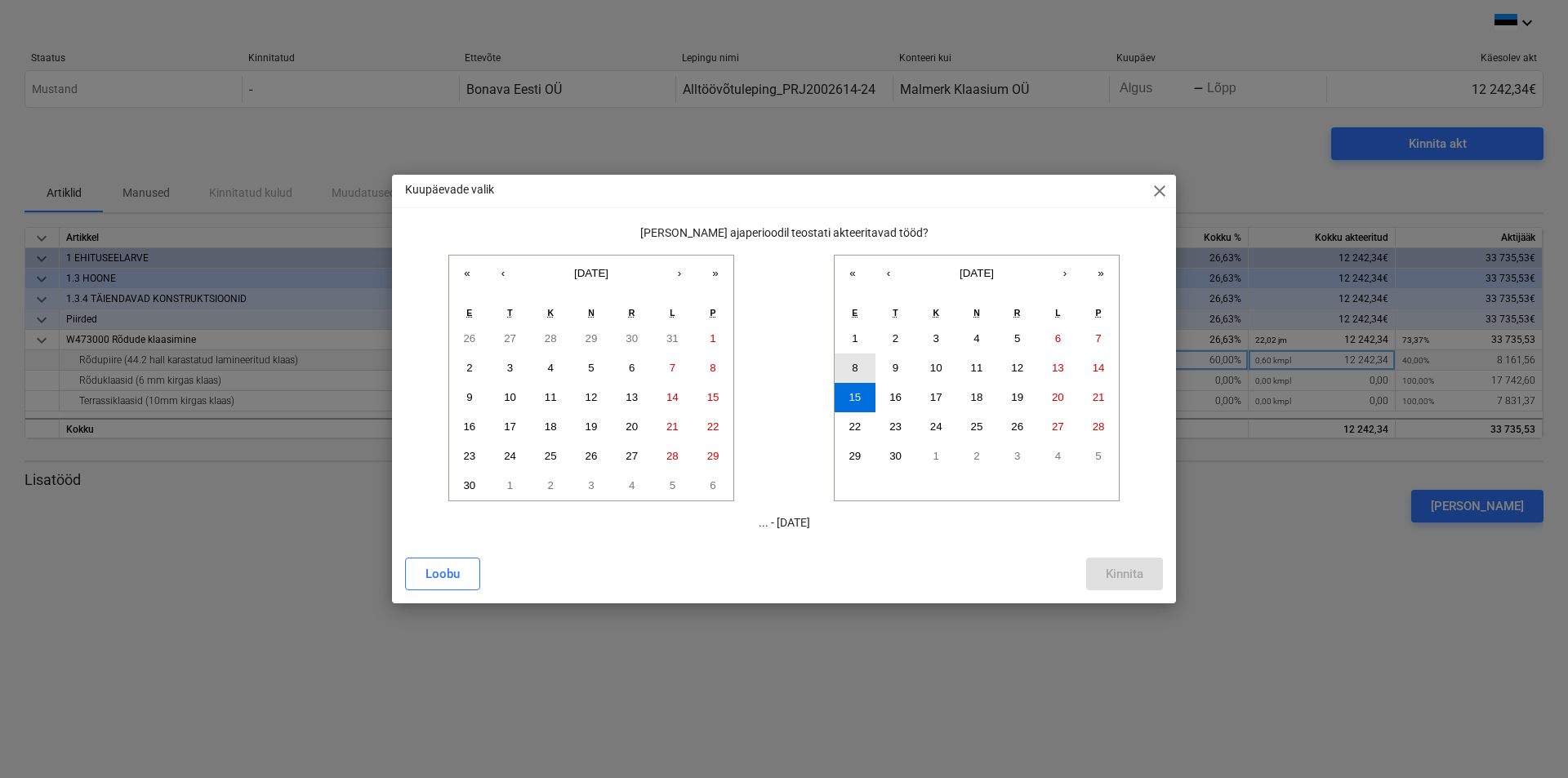
click at [855, 365] on abbr "8" at bounding box center [854, 368] width 5 height 13
drag, startPoint x: 850, startPoint y: 397, endPoint x: 1013, endPoint y: 398, distance: 163.0
click at [1013, 398] on div "1 2 3 4 5 6 7 8 9 10 11 12 13 14 15 16 17 18 19 20 21 22 23 24 25 26 27 28 29 3…" at bounding box center [977, 397] width 284 height 147
click at [1015, 397] on abbr "19" at bounding box center [1017, 397] width 13 height 13
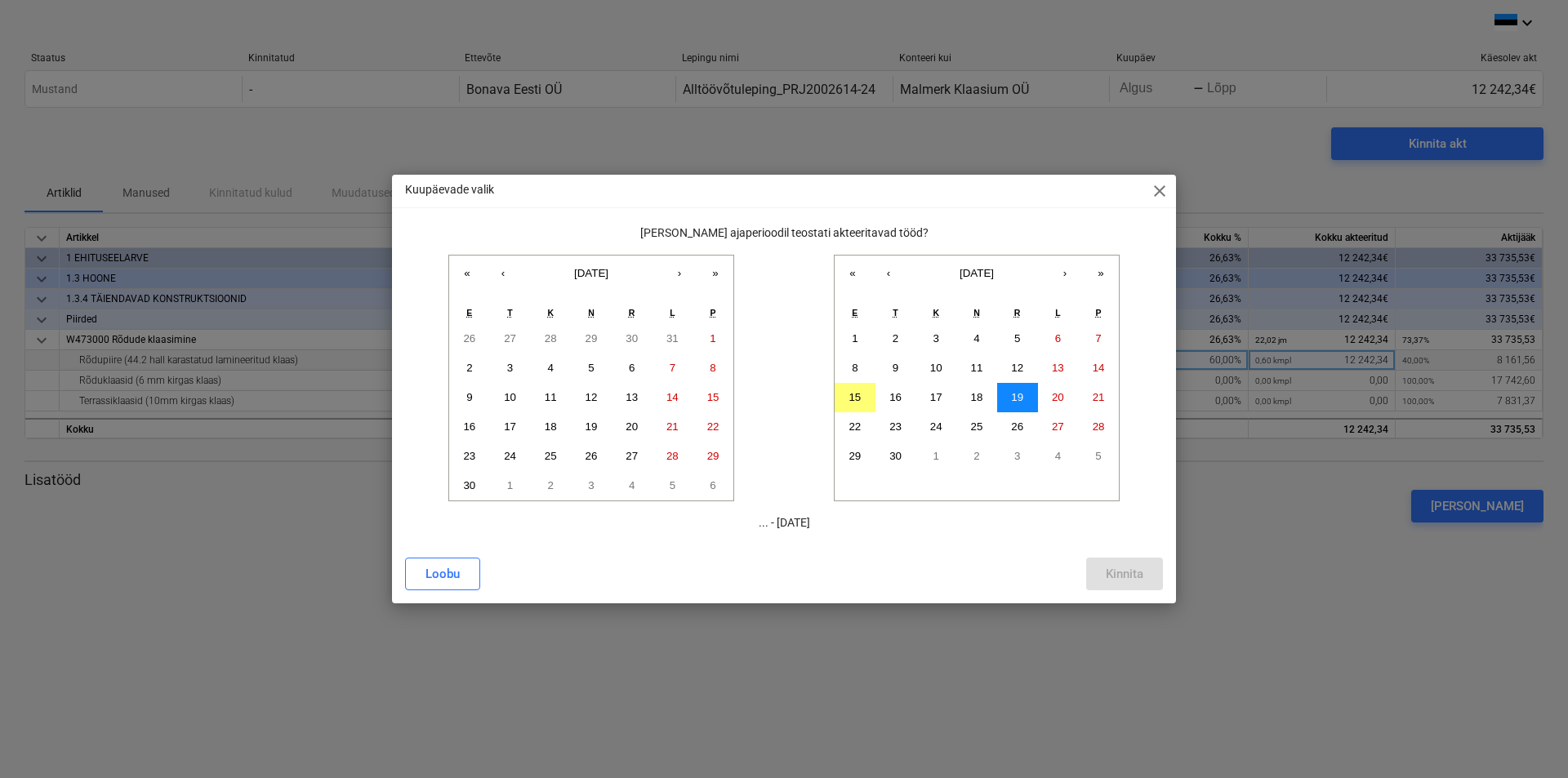
click at [1015, 397] on abbr "19" at bounding box center [1017, 397] width 13 height 13
click at [851, 365] on abbr "8" at bounding box center [854, 368] width 5 height 13
click at [445, 573] on div "Loobu" at bounding box center [442, 574] width 34 height 21
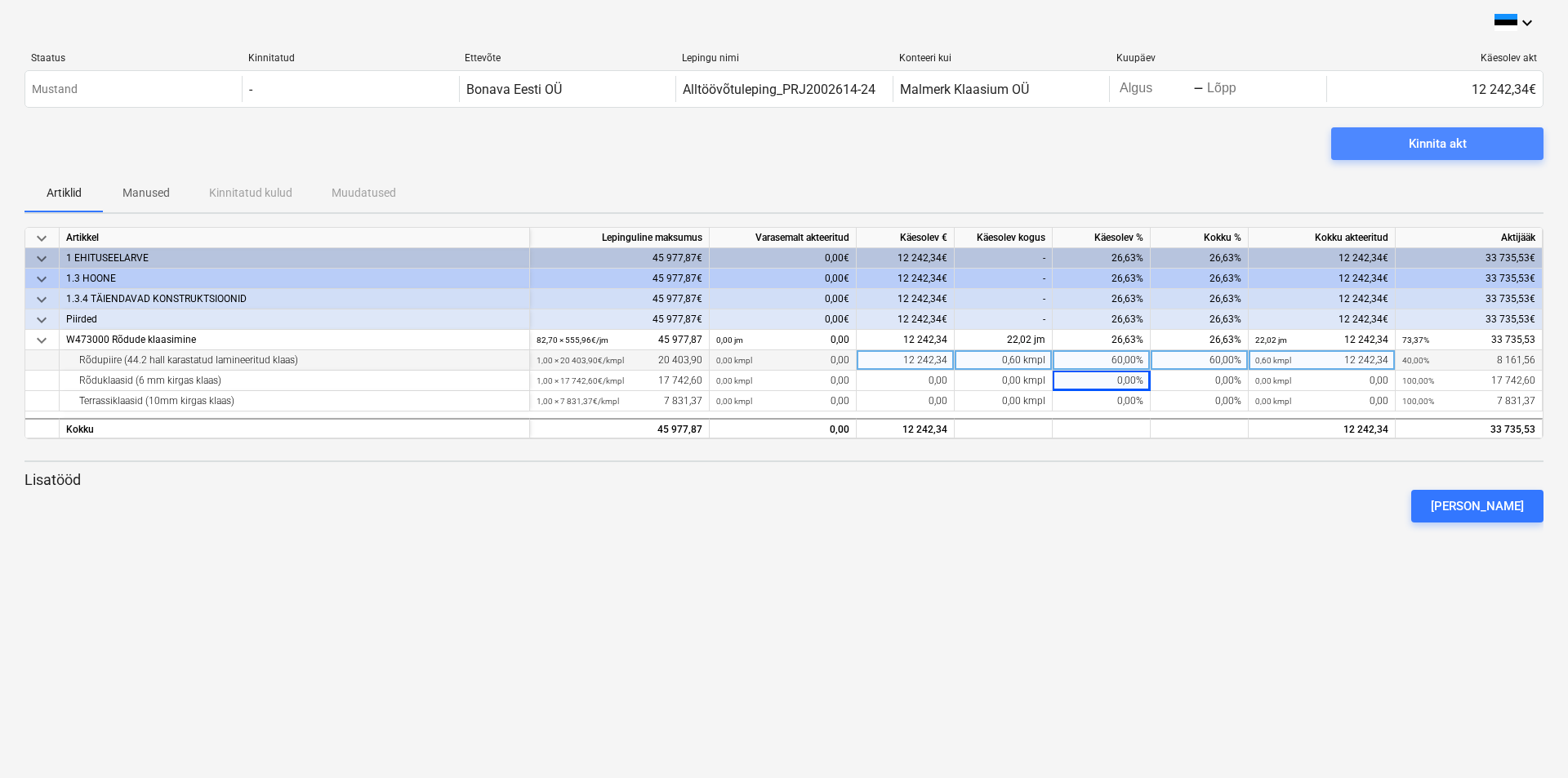
click at [1389, 146] on span "Kinnita akt" at bounding box center [1438, 144] width 173 height 21
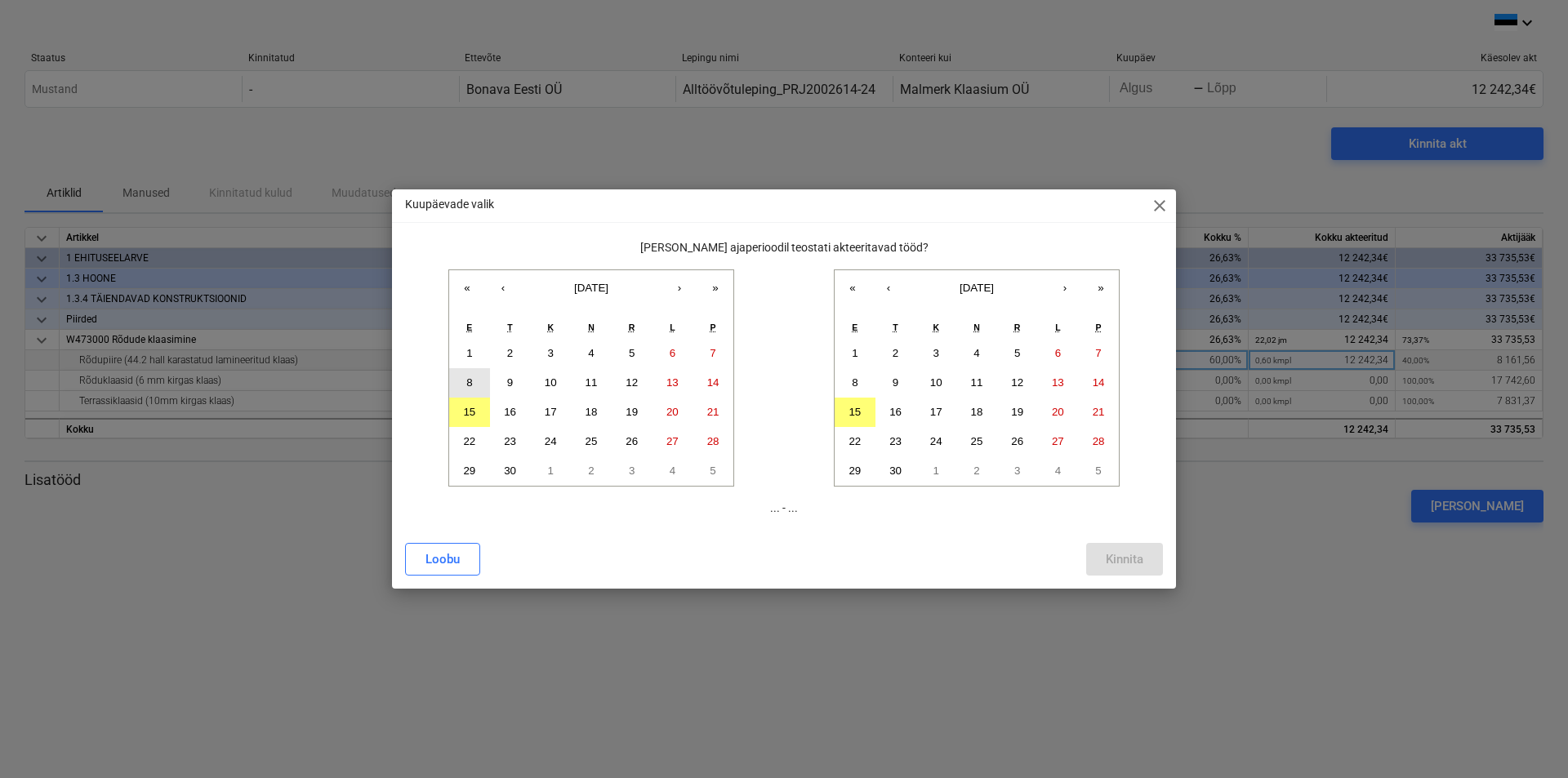
click at [468, 377] on abbr "8" at bounding box center [469, 382] width 5 height 13
click at [855, 412] on abbr "15" at bounding box center [855, 412] width 13 height 13
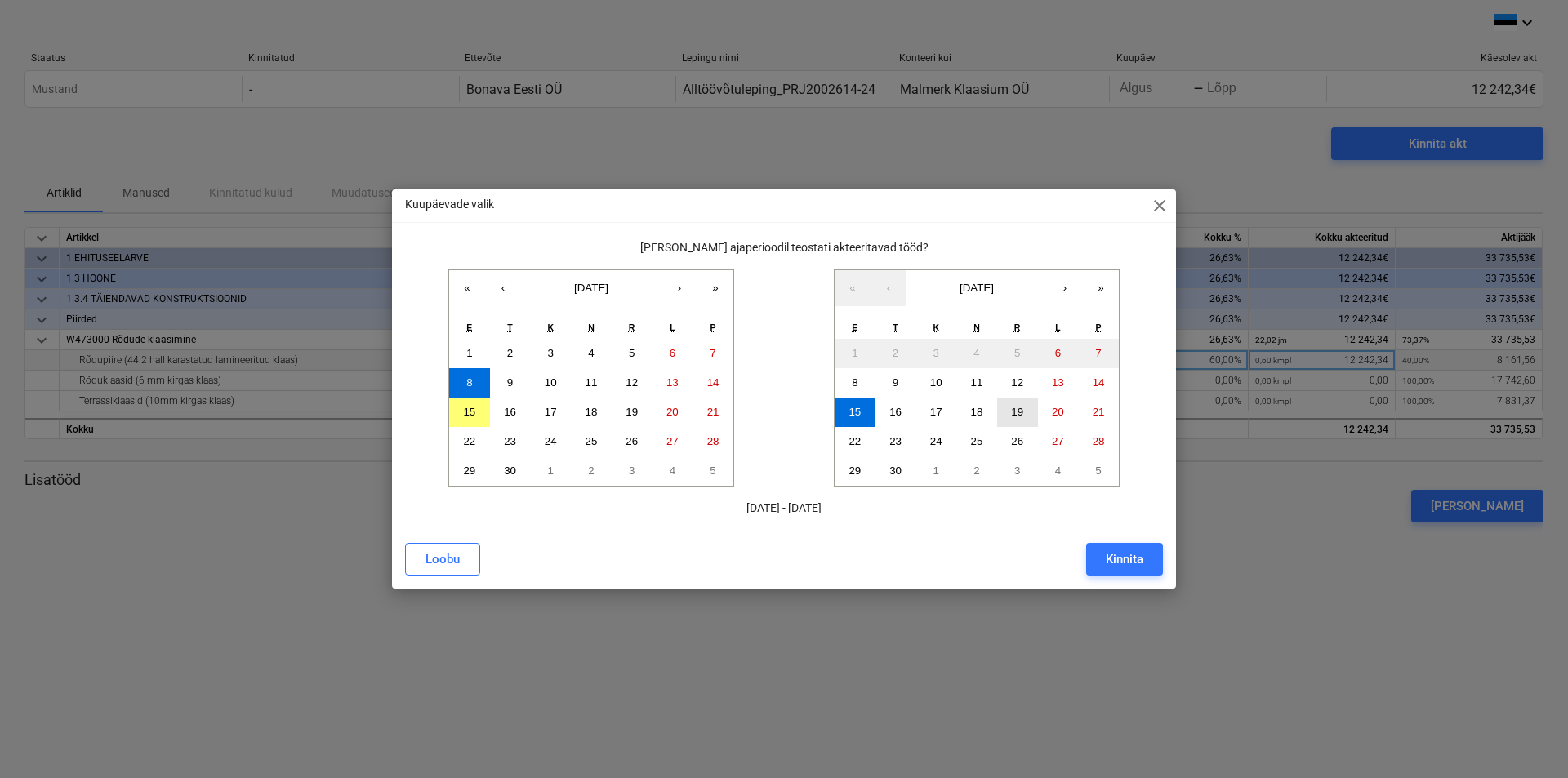
click at [1024, 413] on button "19" at bounding box center [1018, 412] width 41 height 29
click at [1130, 561] on div "Kinnita" at bounding box center [1124, 559] width 38 height 21
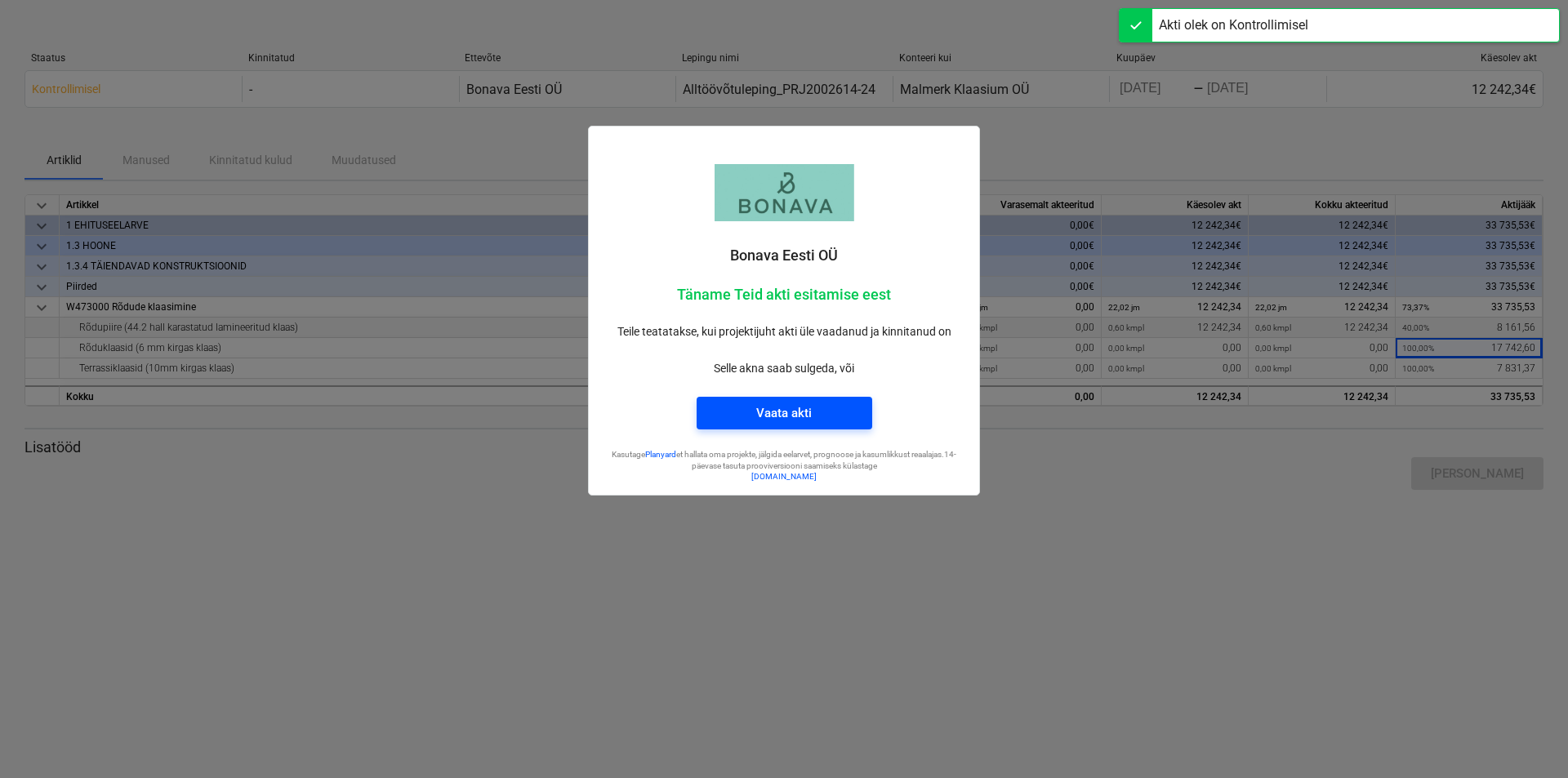
click at [787, 410] on div "Vaata akti" at bounding box center [784, 414] width 55 height 21
